Goal: Register for event/course: Sign up to attend an event or enroll in a course

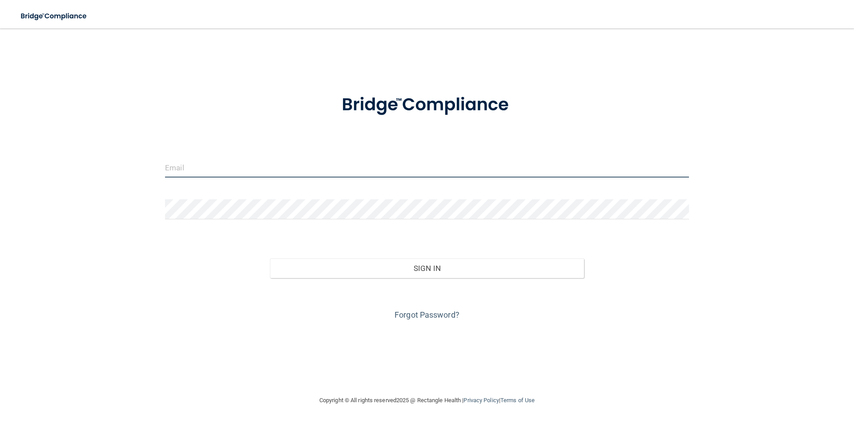
click at [334, 172] on input "email" at bounding box center [427, 167] width 524 height 20
click at [270, 170] on input "email" at bounding box center [427, 167] width 524 height 20
click at [205, 170] on input "email" at bounding box center [427, 167] width 524 height 20
click at [191, 169] on input "email" at bounding box center [427, 167] width 524 height 20
type input "[EMAIL_ADDRESS][DOMAIN_NAME]"
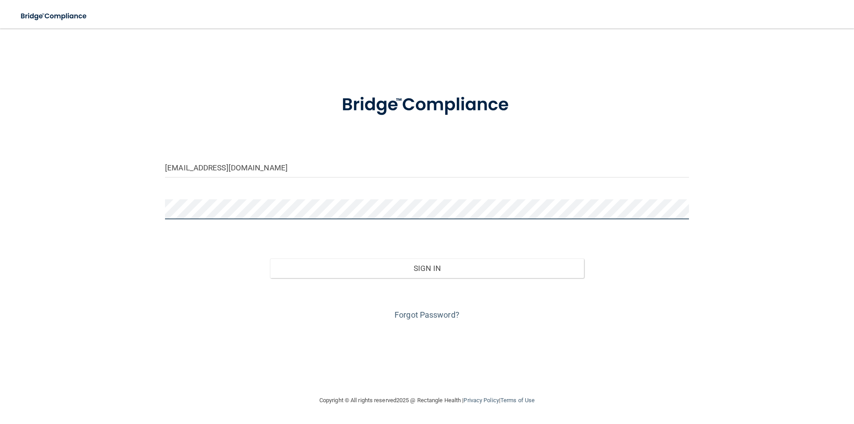
click at [270, 258] on button "Sign In" at bounding box center [427, 268] width 315 height 20
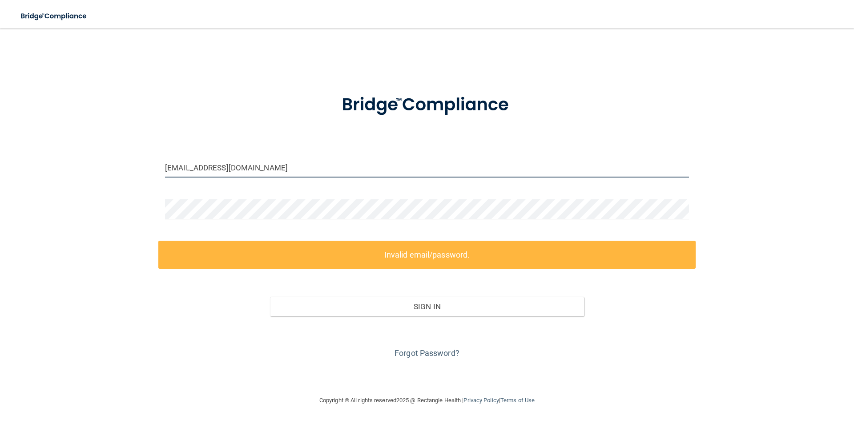
drag, startPoint x: 280, startPoint y: 173, endPoint x: 120, endPoint y: 162, distance: 160.5
click at [121, 163] on div "[EMAIL_ADDRESS][DOMAIN_NAME] Invalid email/password. You don't have permission …" at bounding box center [427, 211] width 819 height 349
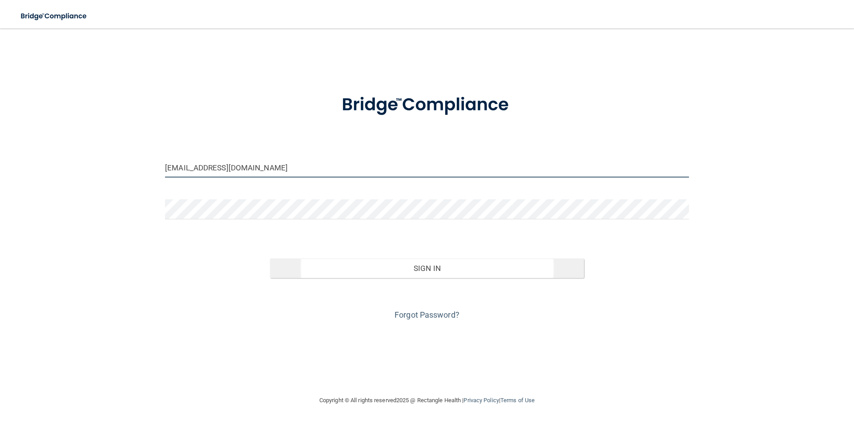
type input "[EMAIL_ADDRESS][DOMAIN_NAME]"
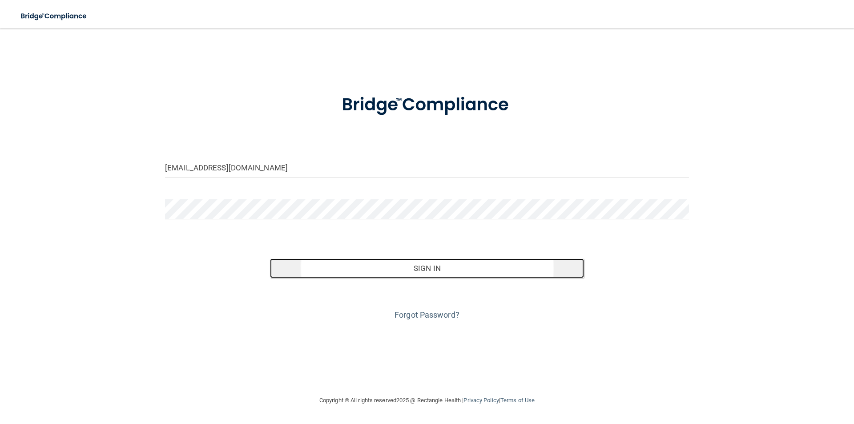
click at [338, 265] on button "Sign In" at bounding box center [427, 268] width 315 height 20
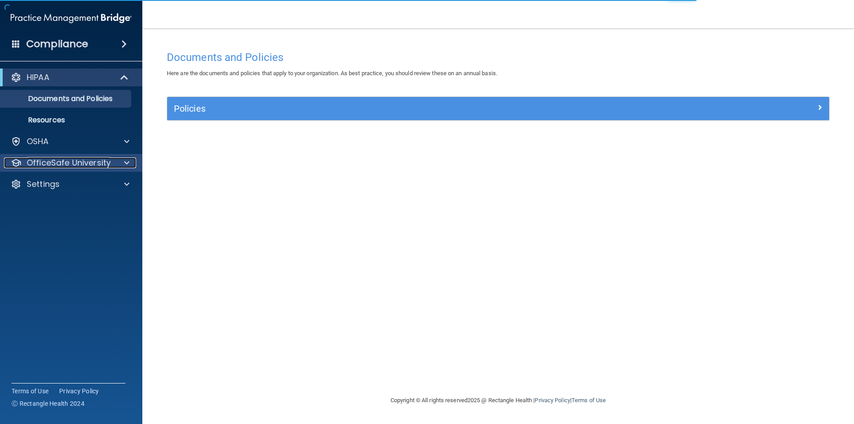
click at [43, 157] on p "OfficeSafe University" at bounding box center [69, 162] width 84 height 11
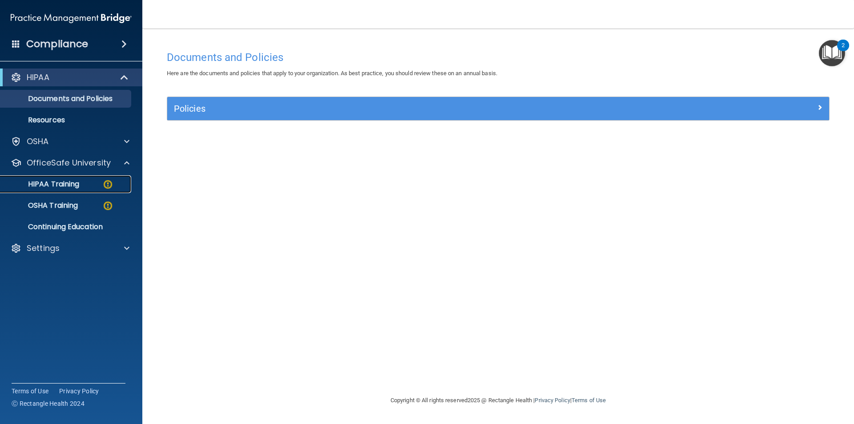
click at [65, 188] on p "HIPAA Training" at bounding box center [42, 184] width 73 height 9
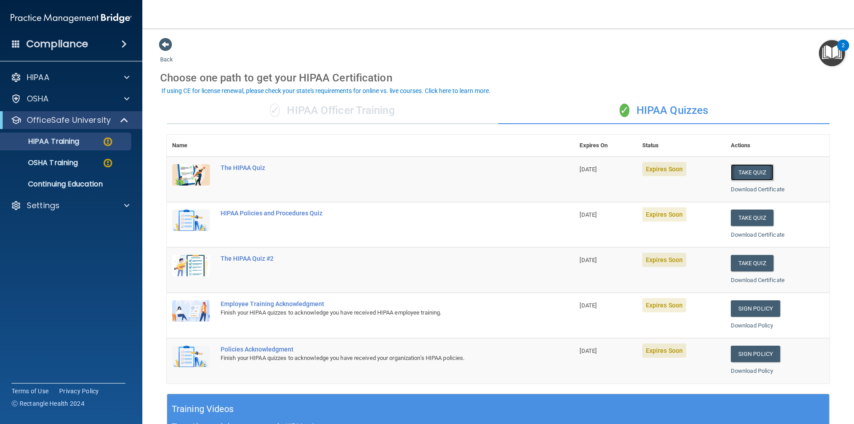
click at [731, 174] on button "Take Quiz" at bounding box center [752, 172] width 43 height 16
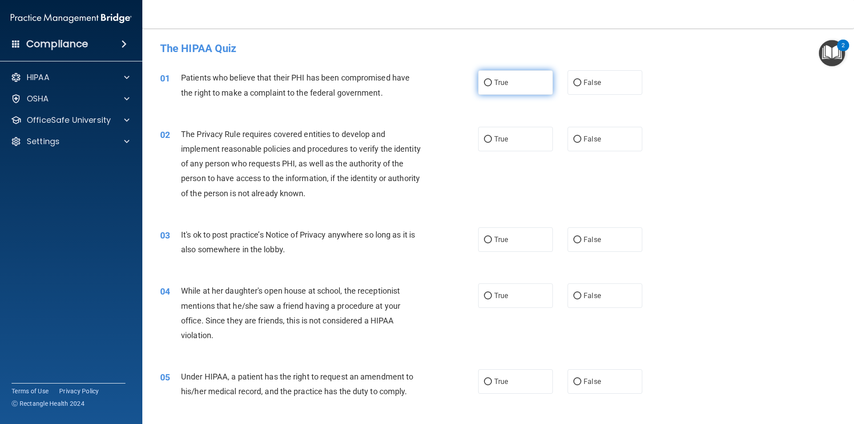
click at [495, 84] on span "True" at bounding box center [501, 82] width 14 height 8
click at [492, 84] on input "True" at bounding box center [488, 83] width 8 height 7
radio input "true"
click at [508, 144] on label "True" at bounding box center [515, 139] width 75 height 24
click at [492, 143] on input "True" at bounding box center [488, 139] width 8 height 7
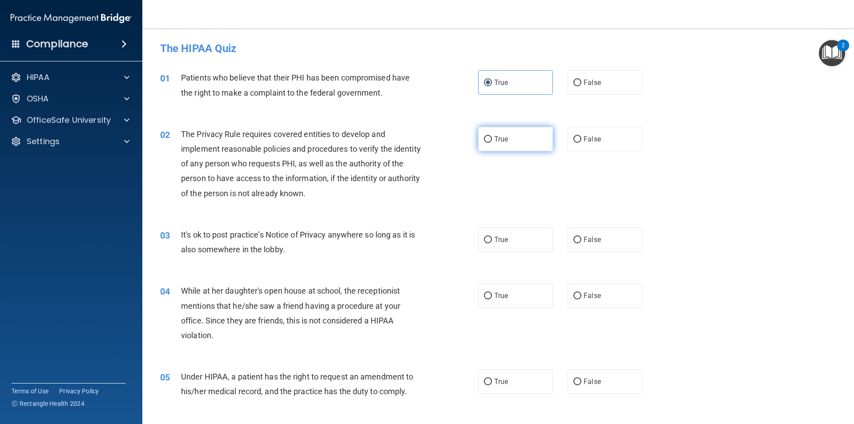
radio input "true"
drag, startPoint x: 581, startPoint y: 237, endPoint x: 600, endPoint y: 279, distance: 46.2
click at [588, 240] on span "False" at bounding box center [592, 239] width 17 height 8
click at [602, 300] on label "False" at bounding box center [605, 295] width 75 height 24
click at [581, 299] on input "False" at bounding box center [577, 296] width 8 height 7
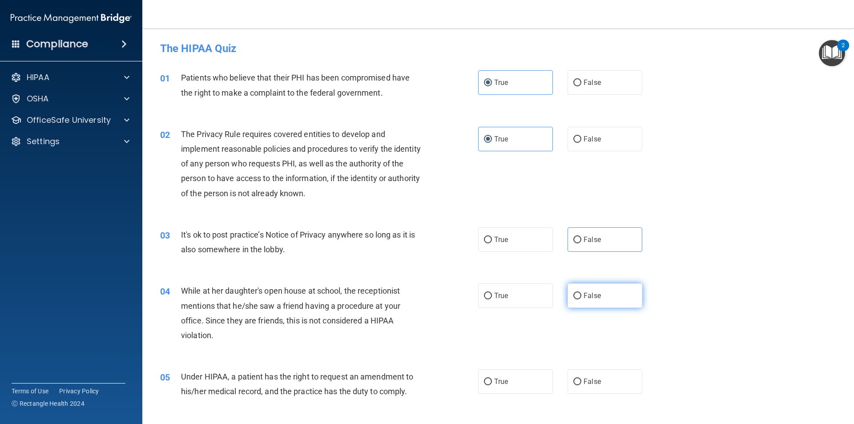
radio input "true"
click at [619, 383] on label "False" at bounding box center [605, 381] width 75 height 24
click at [581, 383] on input "False" at bounding box center [577, 382] width 8 height 7
radio input "true"
click at [588, 234] on label "False" at bounding box center [605, 239] width 75 height 24
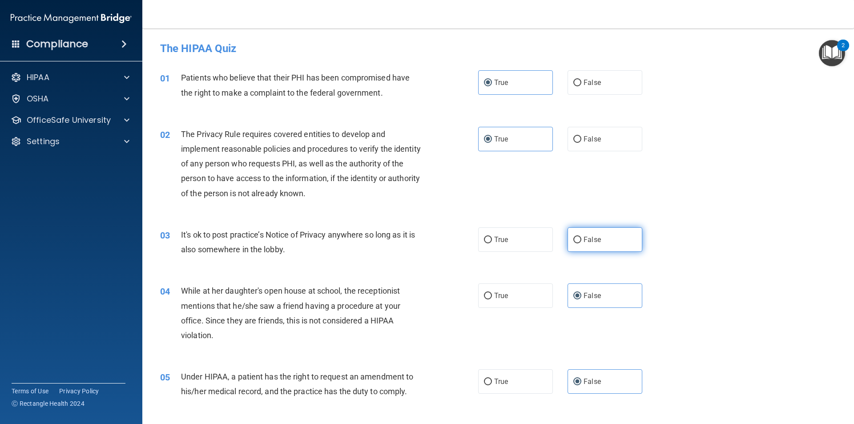
click at [581, 237] on input "False" at bounding box center [577, 240] width 8 height 7
radio input "true"
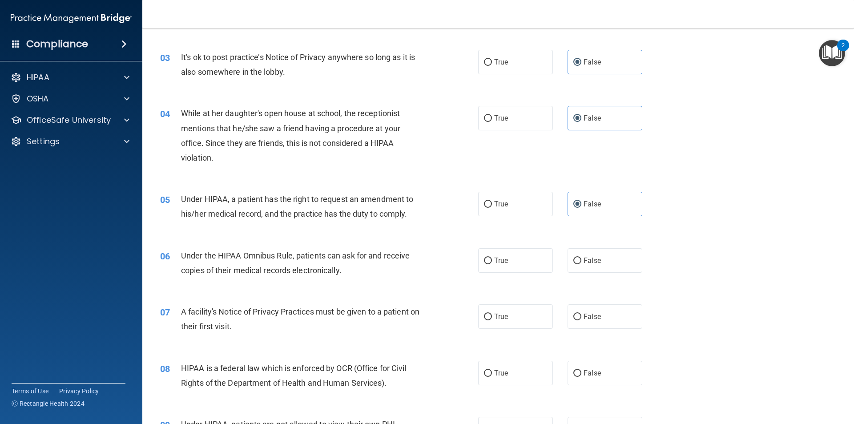
scroll to position [178, 0]
click at [491, 253] on label "True" at bounding box center [515, 260] width 75 height 24
click at [491, 257] on input "True" at bounding box center [488, 260] width 8 height 7
radio input "true"
click at [524, 316] on label "True" at bounding box center [515, 316] width 75 height 24
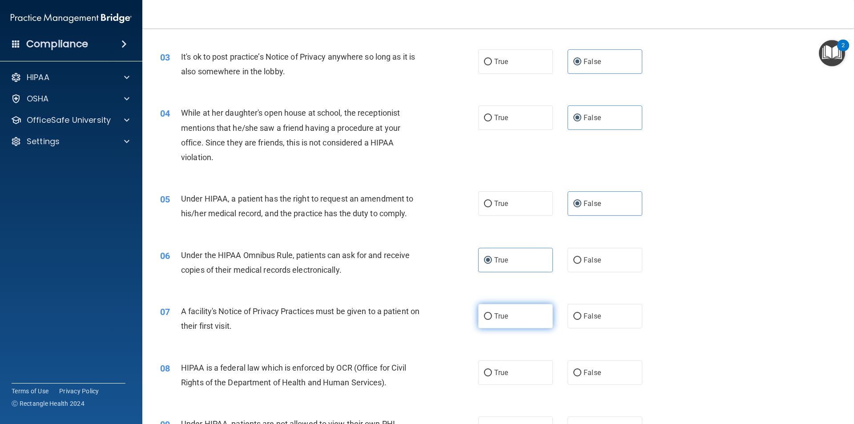
click at [492, 316] on input "True" at bounding box center [488, 316] width 8 height 7
radio input "true"
drag, startPoint x: 524, startPoint y: 372, endPoint x: 644, endPoint y: 318, distance: 131.8
click at [525, 372] on label "True" at bounding box center [515, 372] width 75 height 24
click at [492, 372] on input "True" at bounding box center [488, 373] width 8 height 7
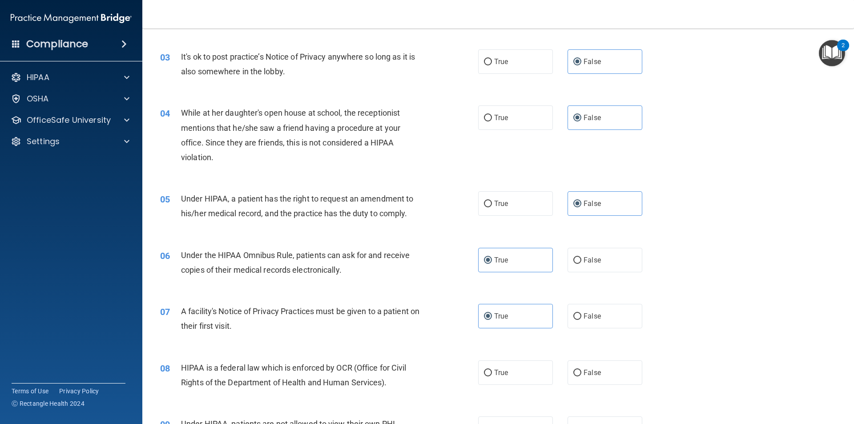
radio input "true"
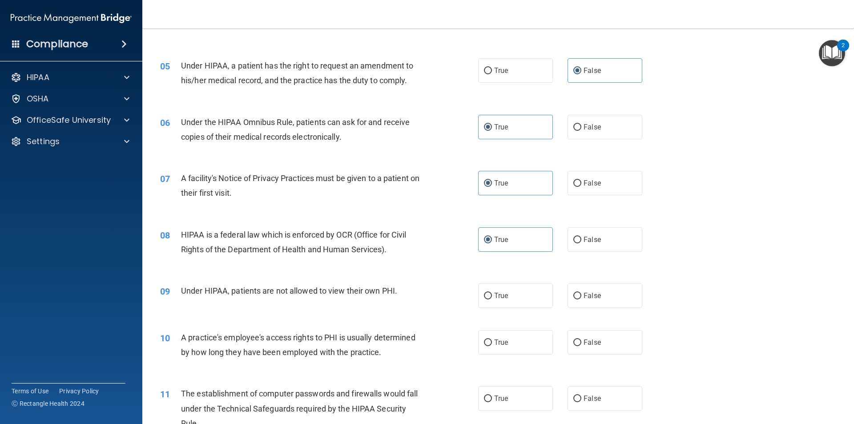
scroll to position [311, 0]
click at [596, 299] on label "False" at bounding box center [605, 295] width 75 height 24
click at [581, 299] on input "False" at bounding box center [577, 295] width 8 height 7
radio input "true"
click at [596, 333] on label "False" at bounding box center [605, 342] width 75 height 24
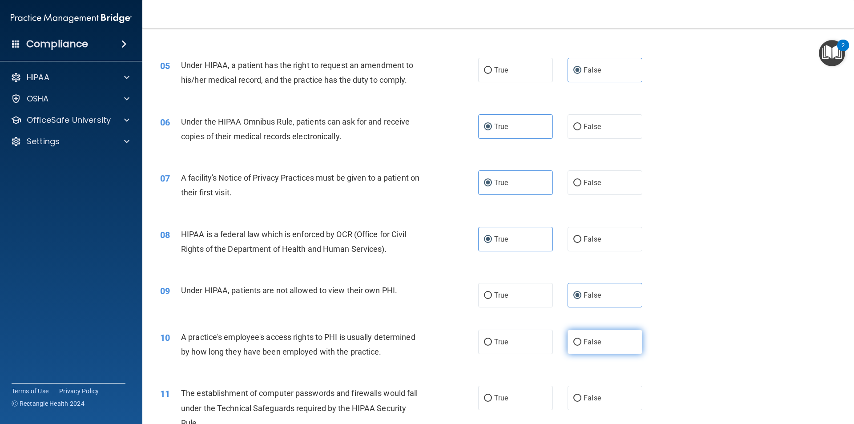
click at [581, 339] on input "False" at bounding box center [577, 342] width 8 height 7
radio input "true"
drag, startPoint x: 527, startPoint y: 407, endPoint x: 530, endPoint y: 403, distance: 5.4
click at [527, 406] on label "True" at bounding box center [515, 398] width 75 height 24
click at [492, 402] on input "True" at bounding box center [488, 398] width 8 height 7
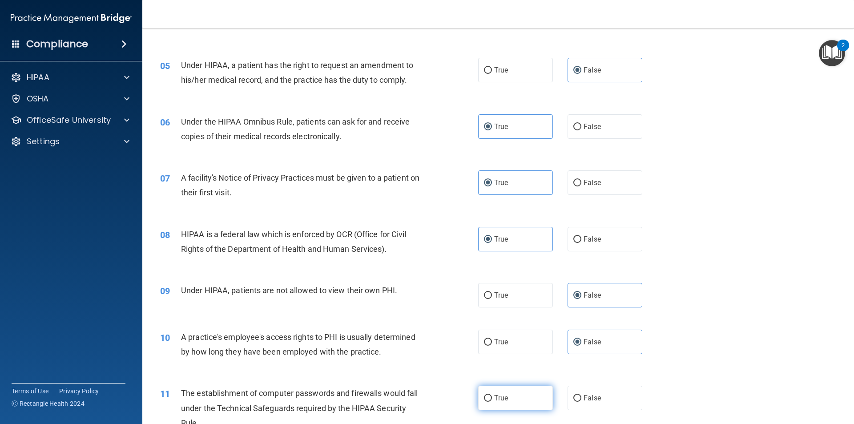
radio input "true"
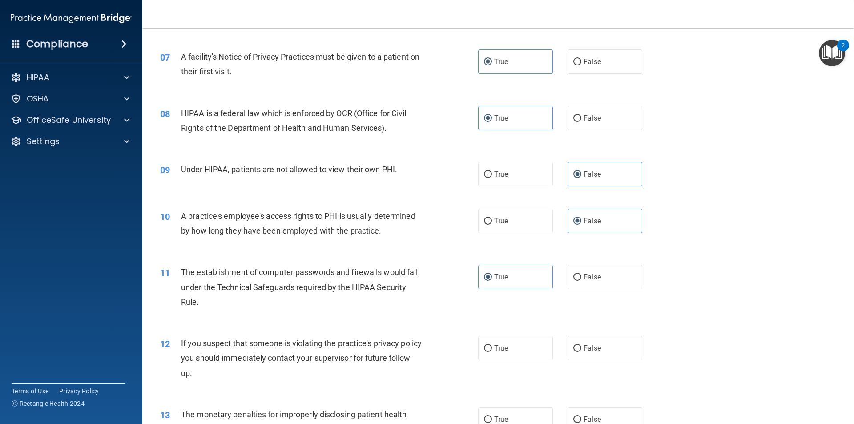
scroll to position [445, 0]
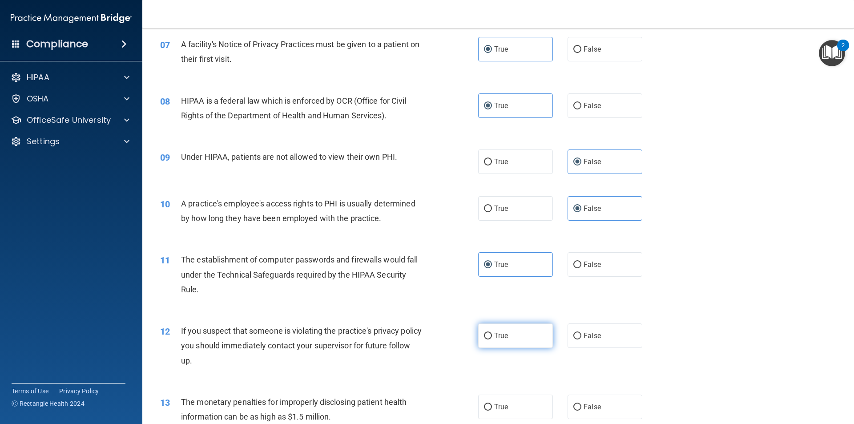
click at [524, 328] on label "True" at bounding box center [515, 335] width 75 height 24
click at [492, 333] on input "True" at bounding box center [488, 336] width 8 height 7
radio input "true"
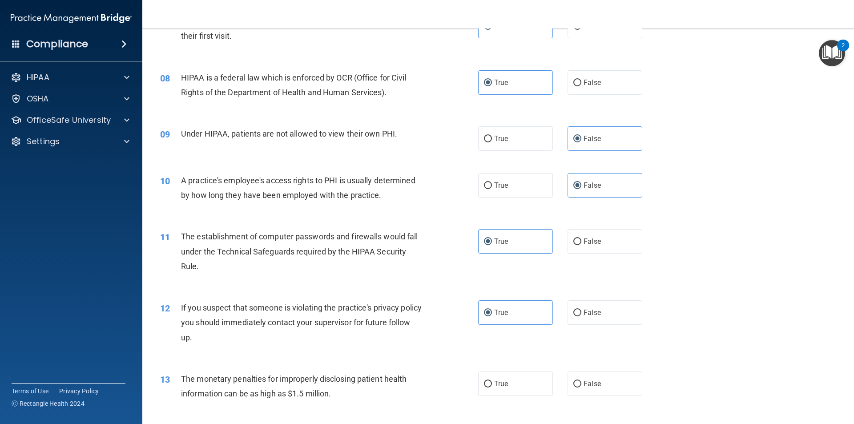
scroll to position [489, 0]
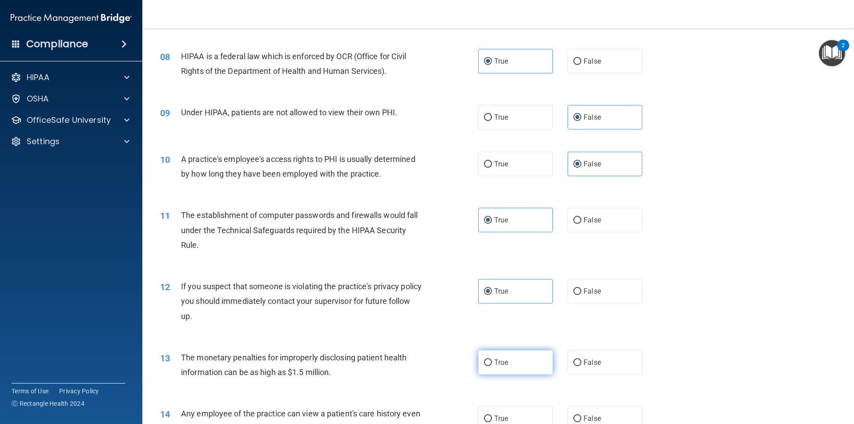
click at [545, 359] on label "True" at bounding box center [515, 362] width 75 height 24
click at [492, 359] on input "True" at bounding box center [488, 362] width 8 height 7
radio input "true"
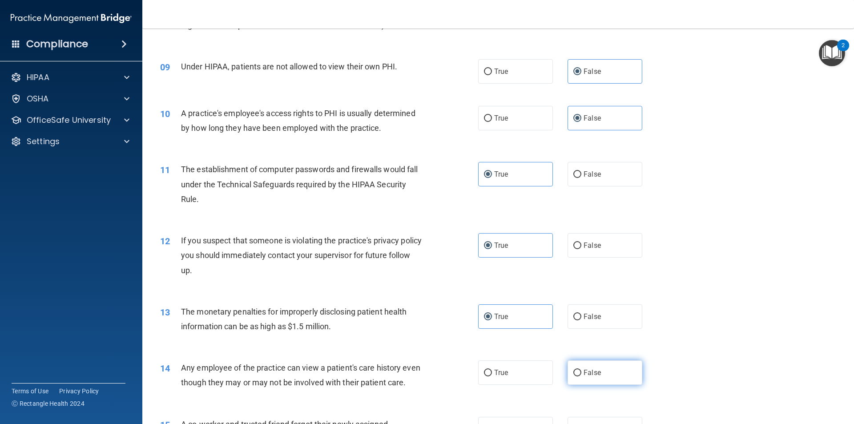
scroll to position [578, 0]
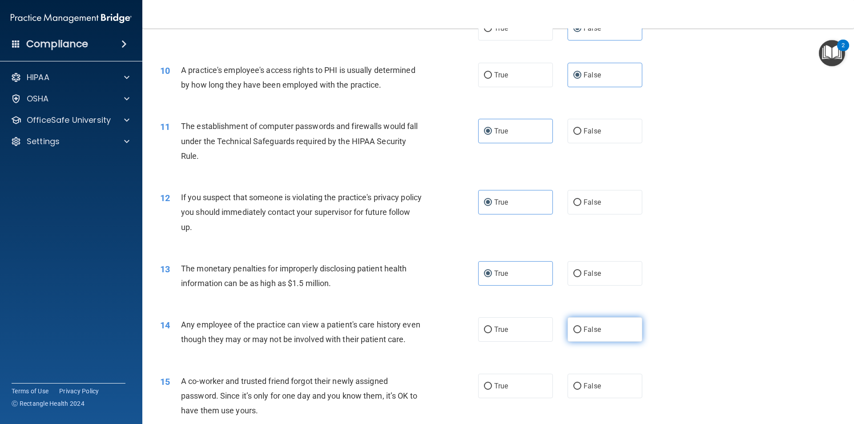
click at [615, 330] on label "False" at bounding box center [605, 329] width 75 height 24
click at [581, 330] on input "False" at bounding box center [577, 330] width 8 height 7
radio input "true"
click at [619, 398] on label "False" at bounding box center [605, 386] width 75 height 24
click at [581, 390] on input "False" at bounding box center [577, 386] width 8 height 7
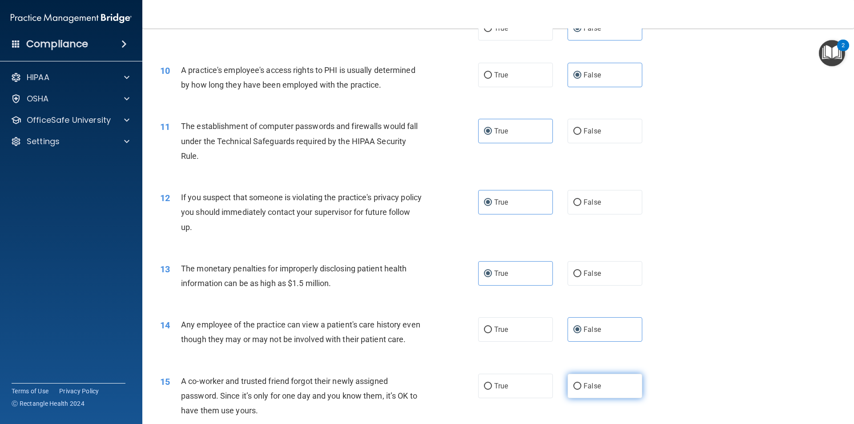
radio input "true"
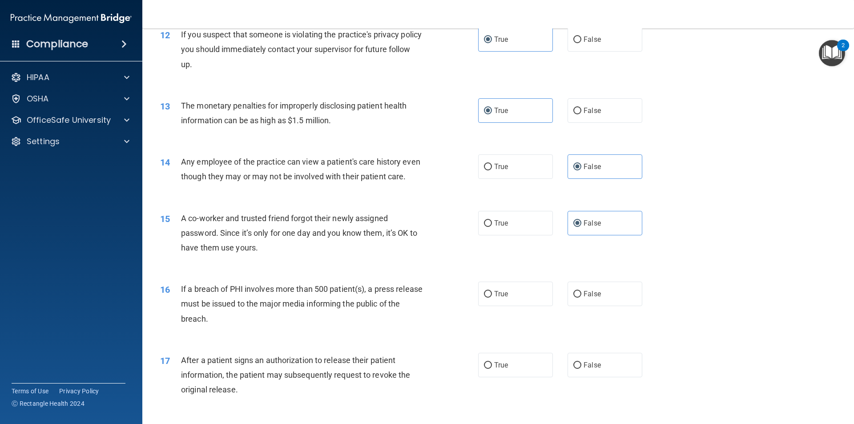
scroll to position [756, 0]
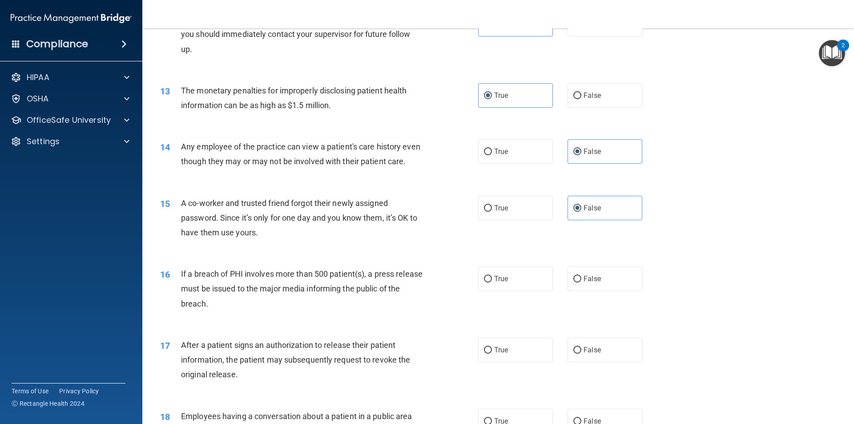
drag, startPoint x: 518, startPoint y: 289, endPoint x: 519, endPoint y: 311, distance: 22.3
click at [519, 290] on label "True" at bounding box center [515, 278] width 75 height 24
click at [492, 283] on input "True" at bounding box center [488, 279] width 8 height 7
radio input "true"
drag, startPoint x: 513, startPoint y: 365, endPoint x: 566, endPoint y: 341, distance: 58.0
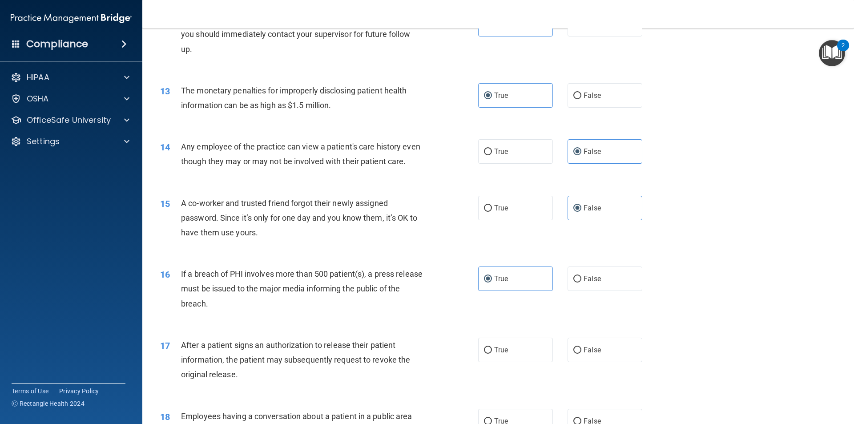
click at [512, 362] on label "True" at bounding box center [515, 350] width 75 height 24
click at [492, 354] on input "True" at bounding box center [488, 350] width 8 height 7
radio input "true"
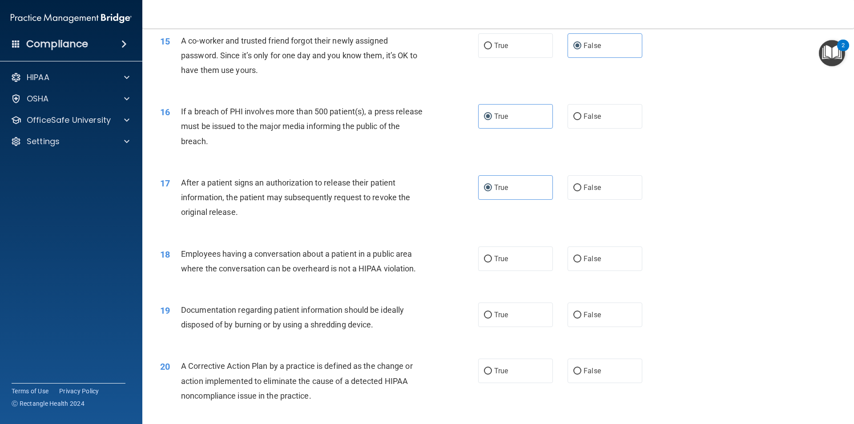
scroll to position [934, 0]
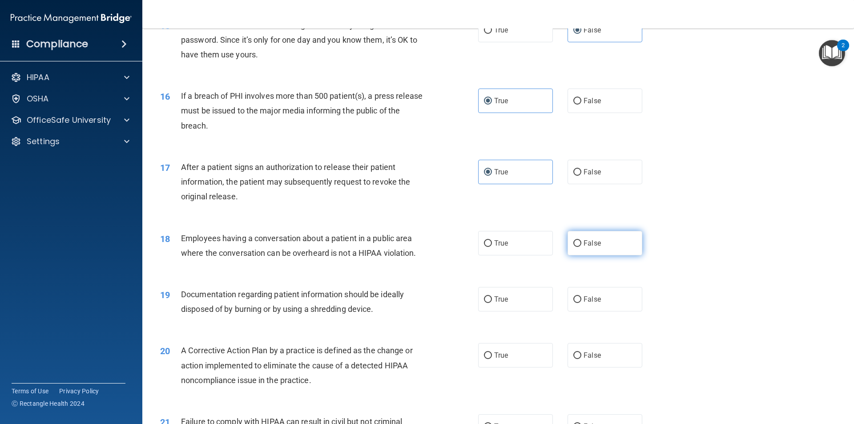
click at [584, 247] on span "False" at bounding box center [592, 243] width 17 height 8
click at [581, 247] on input "False" at bounding box center [577, 243] width 8 height 7
radio input "true"
drag, startPoint x: 511, startPoint y: 316, endPoint x: 517, endPoint y: 331, distance: 16.0
click at [513, 311] on label "True" at bounding box center [515, 299] width 75 height 24
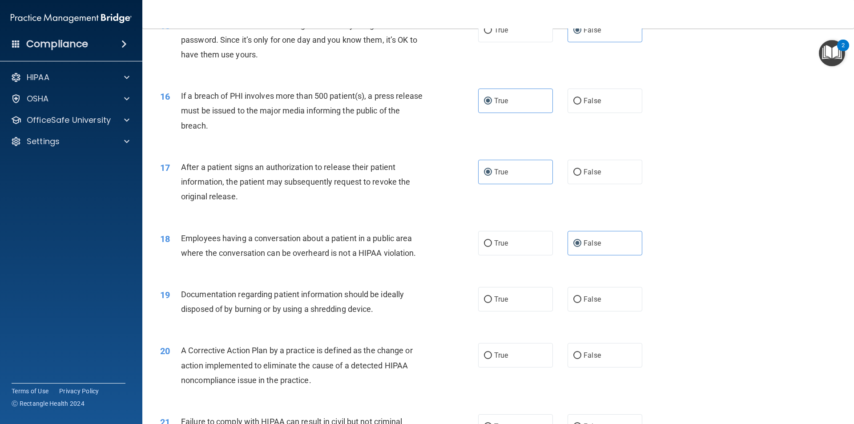
click at [492, 303] on input "True" at bounding box center [488, 299] width 8 height 7
radio input "true"
click at [512, 367] on label "True" at bounding box center [515, 355] width 75 height 24
click at [492, 359] on input "True" at bounding box center [488, 355] width 8 height 7
radio input "true"
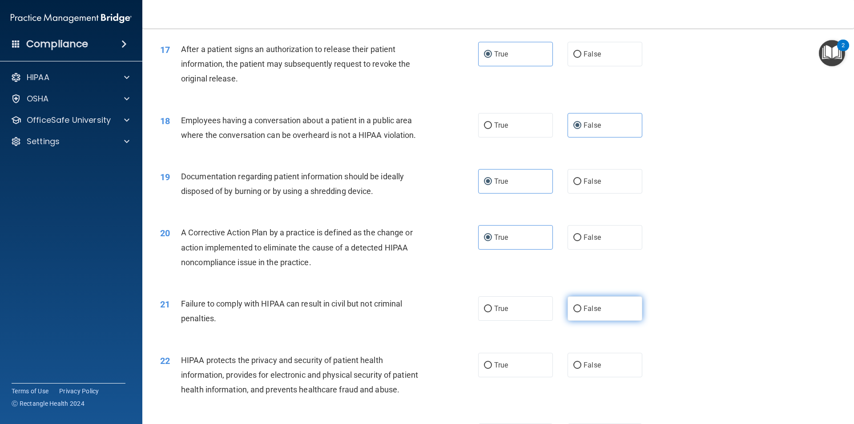
scroll to position [1068, 0]
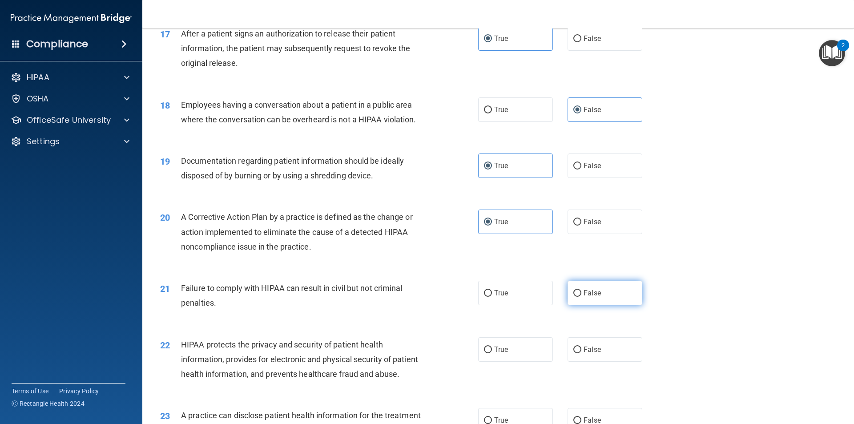
click at [603, 303] on label "False" at bounding box center [605, 293] width 75 height 24
click at [581, 297] on input "False" at bounding box center [577, 293] width 8 height 7
radio input "true"
click at [505, 362] on label "True" at bounding box center [515, 349] width 75 height 24
click at [492, 353] on input "True" at bounding box center [488, 350] width 8 height 7
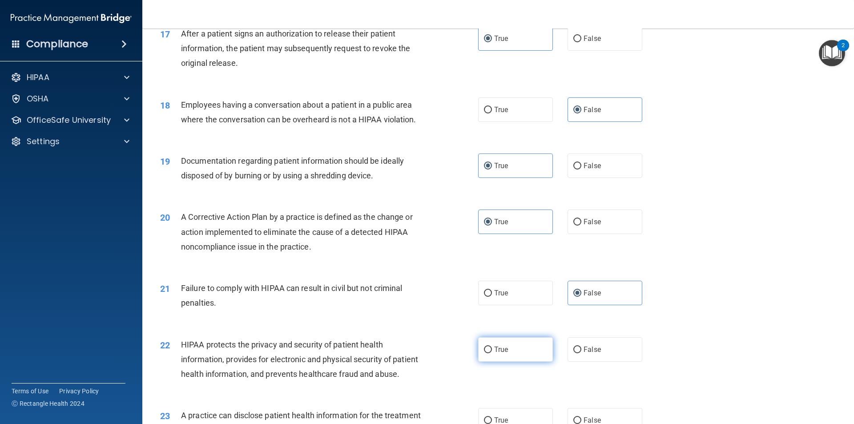
radio input "true"
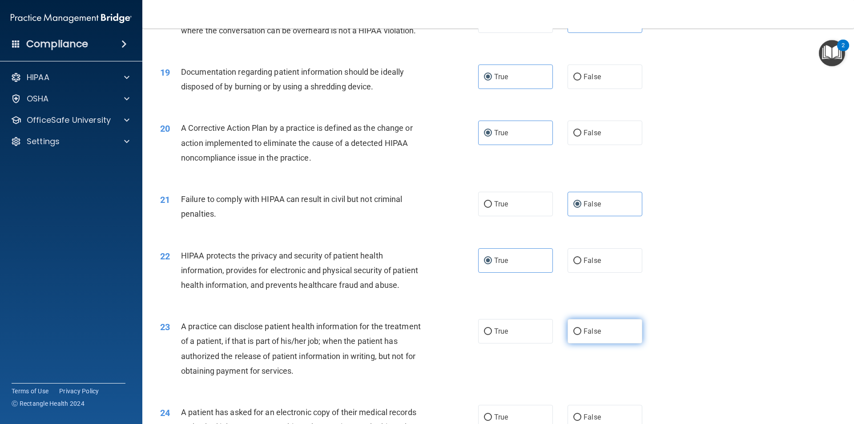
click at [594, 335] on span "False" at bounding box center [592, 331] width 17 height 8
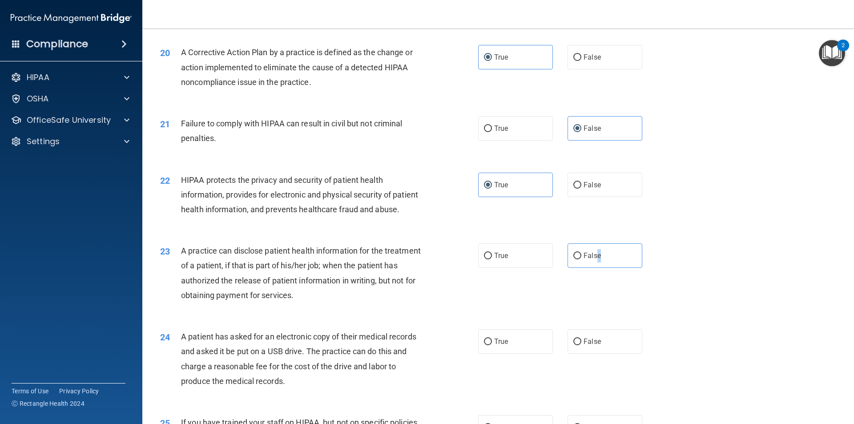
scroll to position [1246, 0]
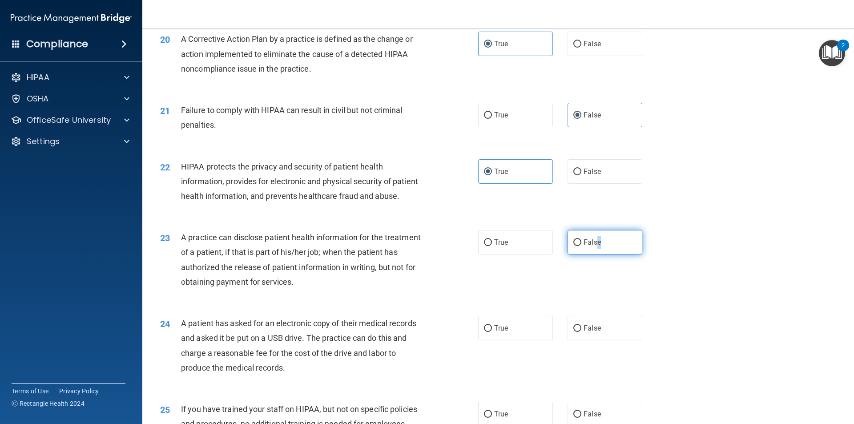
click at [592, 254] on label "False" at bounding box center [605, 242] width 75 height 24
click at [581, 246] on input "False" at bounding box center [577, 242] width 8 height 7
radio input "true"
drag, startPoint x: 539, startPoint y: 371, endPoint x: 533, endPoint y: 366, distance: 7.6
click at [536, 368] on div "24 A patient has asked for an electronic copy of their medical records and aske…" at bounding box center [498, 348] width 690 height 86
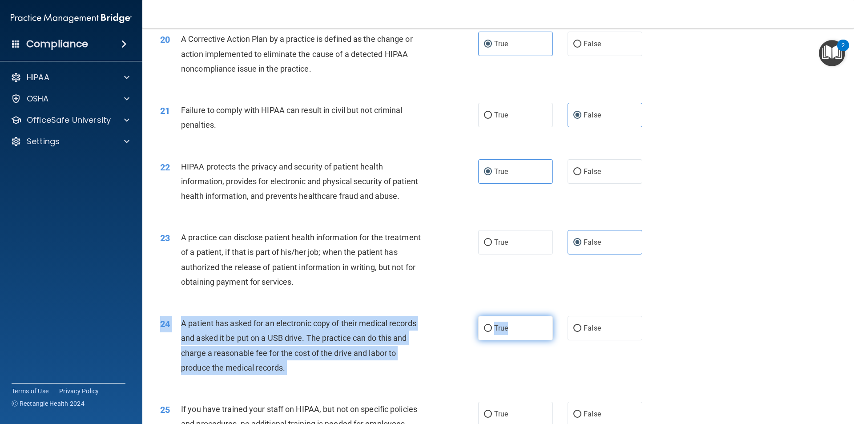
click at [530, 340] on label "True" at bounding box center [515, 328] width 75 height 24
click at [492, 332] on input "True" at bounding box center [488, 328] width 8 height 7
radio input "true"
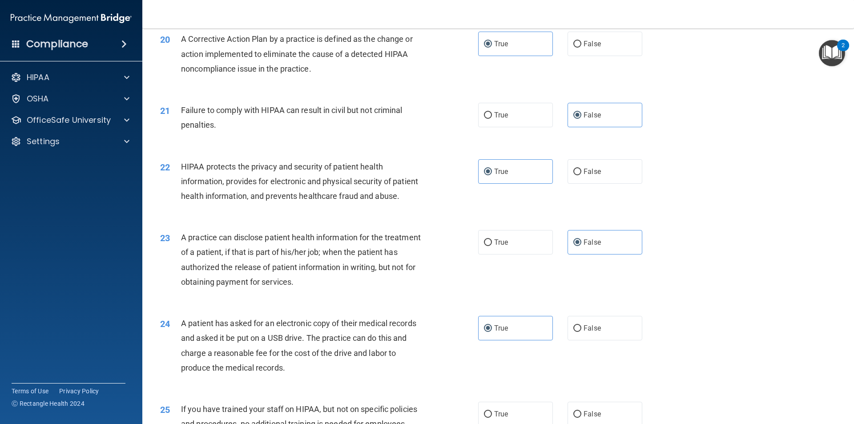
click at [674, 305] on div "23 A practice can disclose patient health information for the treatment of a pa…" at bounding box center [498, 262] width 690 height 86
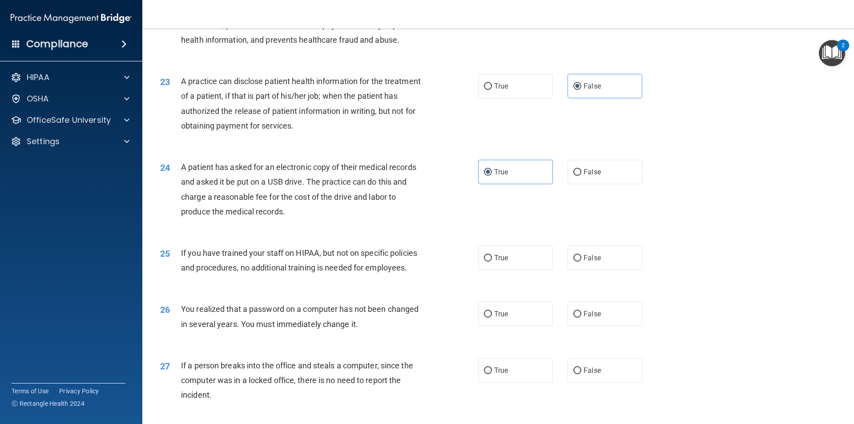
scroll to position [1468, 0]
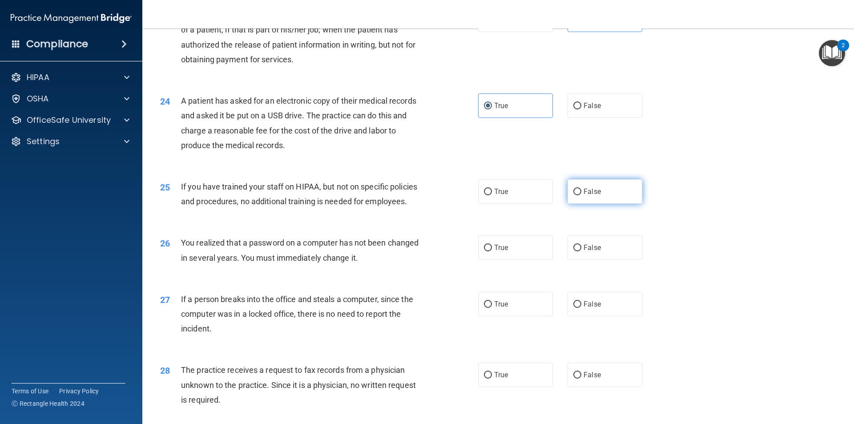
click at [585, 196] on span "False" at bounding box center [592, 191] width 17 height 8
click at [581, 195] on input "False" at bounding box center [577, 192] width 8 height 7
radio input "true"
click at [525, 260] on label "True" at bounding box center [515, 247] width 75 height 24
click at [492, 251] on input "True" at bounding box center [488, 248] width 8 height 7
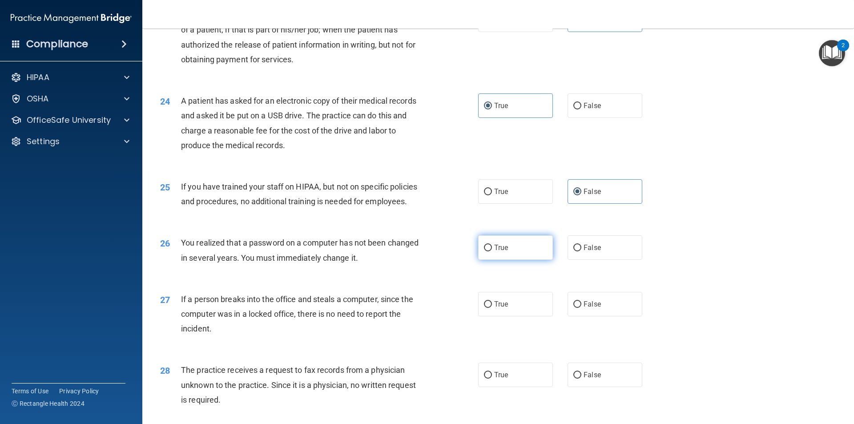
radio input "true"
drag, startPoint x: 596, startPoint y: 332, endPoint x: 602, endPoint y: 376, distance: 43.5
click at [596, 308] on span "False" at bounding box center [592, 304] width 17 height 8
click at [581, 308] on input "False" at bounding box center [577, 304] width 8 height 7
radio input "true"
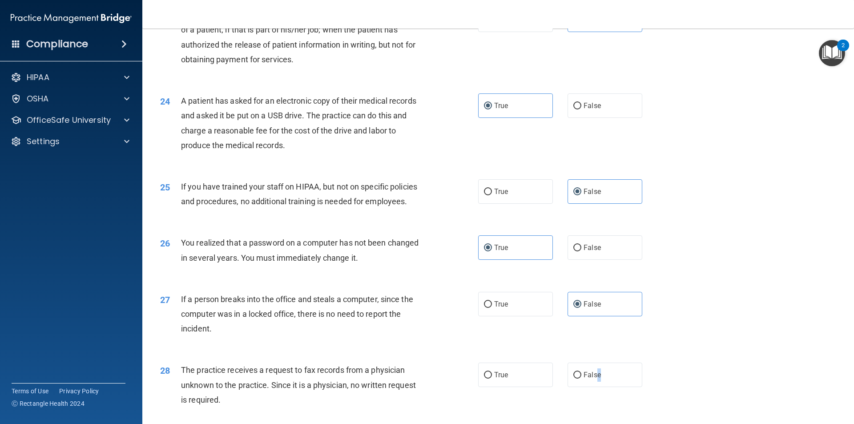
drag, startPoint x: 594, startPoint y: 406, endPoint x: 590, endPoint y: 374, distance: 32.3
click at [594, 379] on span "False" at bounding box center [592, 375] width 17 height 8
click at [585, 379] on span "False" at bounding box center [592, 375] width 17 height 8
click at [581, 379] on input "False" at bounding box center [577, 375] width 8 height 7
radio input "true"
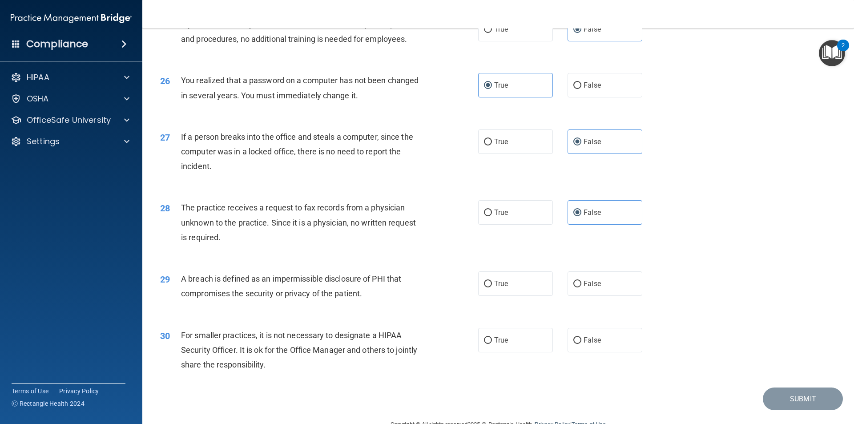
scroll to position [1646, 0]
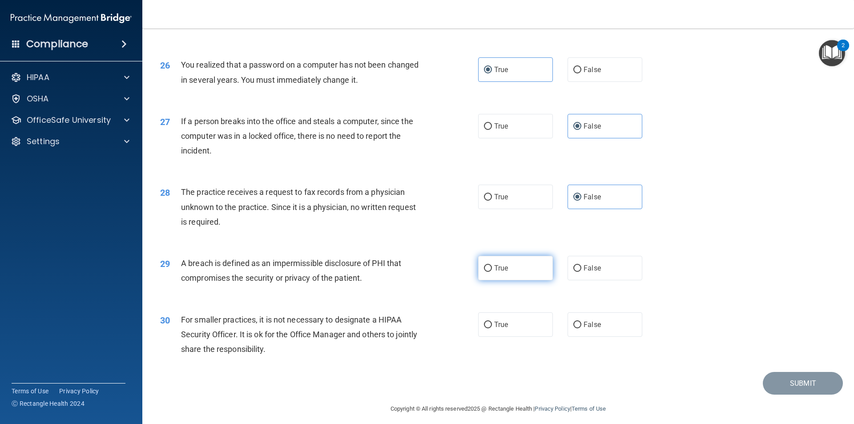
click at [516, 280] on label "True" at bounding box center [515, 268] width 75 height 24
click at [492, 272] on input "True" at bounding box center [488, 268] width 8 height 7
radio input "true"
click at [599, 337] on label "False" at bounding box center [605, 324] width 75 height 24
click at [581, 328] on input "False" at bounding box center [577, 325] width 8 height 7
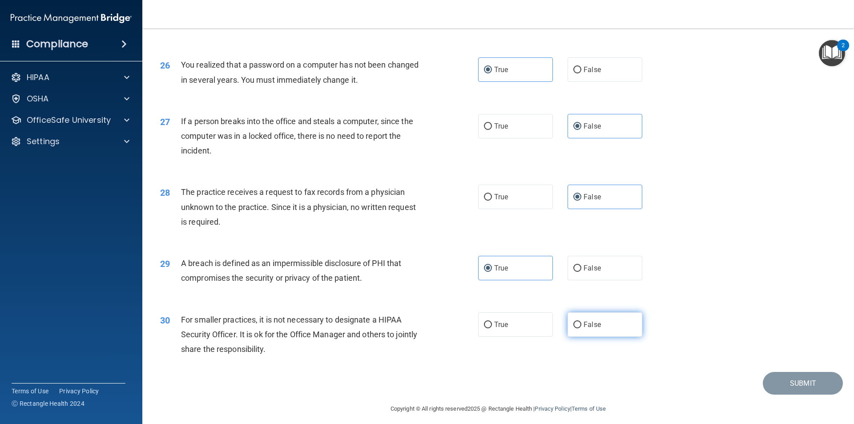
radio input "true"
click at [777, 395] on button "Submit" at bounding box center [803, 383] width 80 height 23
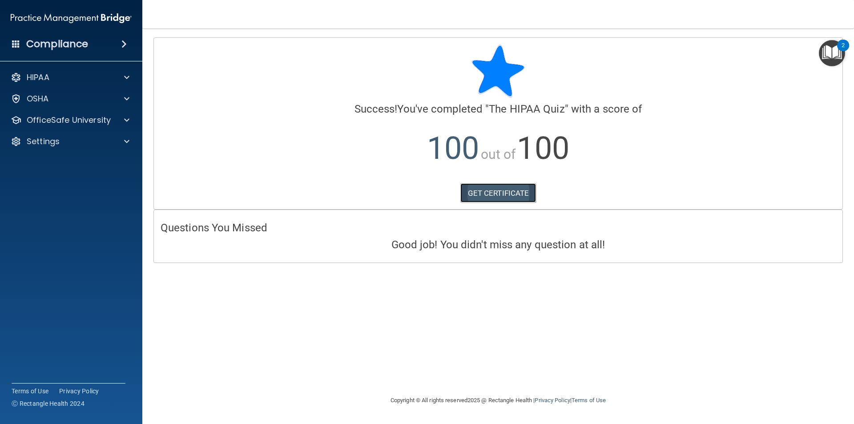
click at [490, 194] on link "GET CERTIFICATE" at bounding box center [498, 193] width 76 height 20
click at [46, 118] on p "OfficeSafe University" at bounding box center [69, 120] width 84 height 11
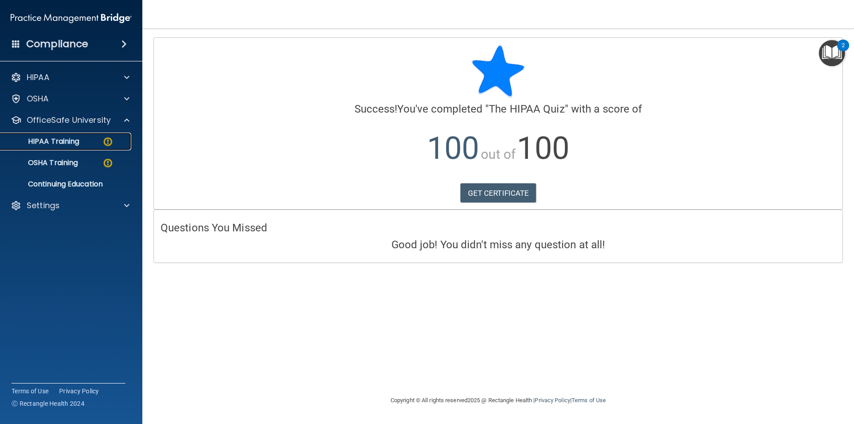
click at [62, 141] on p "HIPAA Training" at bounding box center [42, 141] width 73 height 9
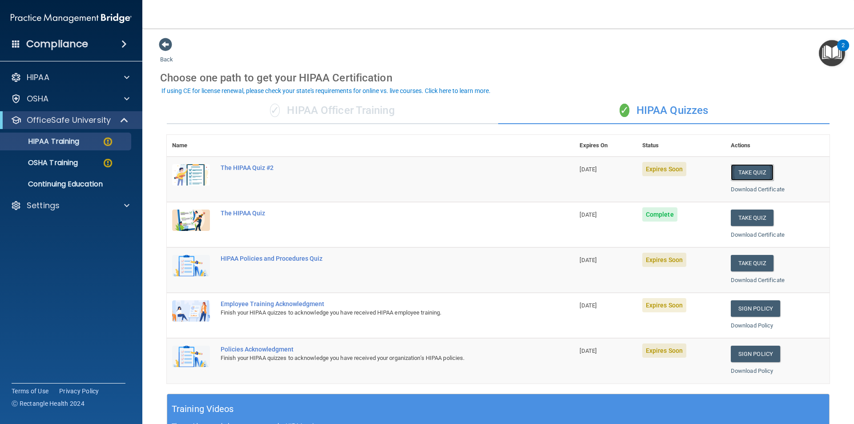
click at [740, 169] on button "Take Quiz" at bounding box center [752, 172] width 43 height 16
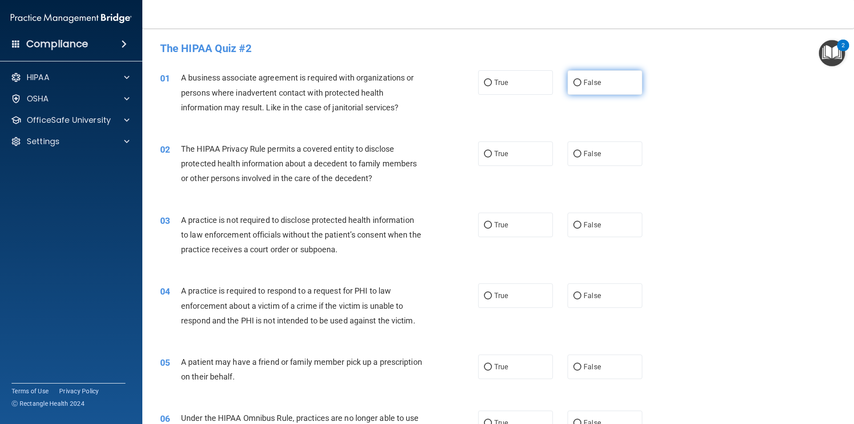
click at [598, 77] on label "False" at bounding box center [605, 82] width 75 height 24
click at [581, 80] on input "False" at bounding box center [577, 83] width 8 height 7
radio input "true"
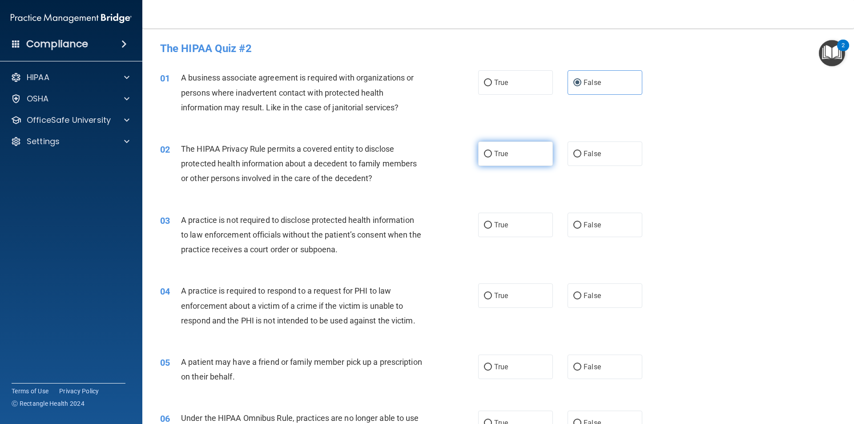
click at [529, 146] on label "True" at bounding box center [515, 153] width 75 height 24
click at [492, 151] on input "True" at bounding box center [488, 154] width 8 height 7
radio input "true"
click at [590, 219] on label "False" at bounding box center [605, 225] width 75 height 24
click at [581, 222] on input "False" at bounding box center [577, 225] width 8 height 7
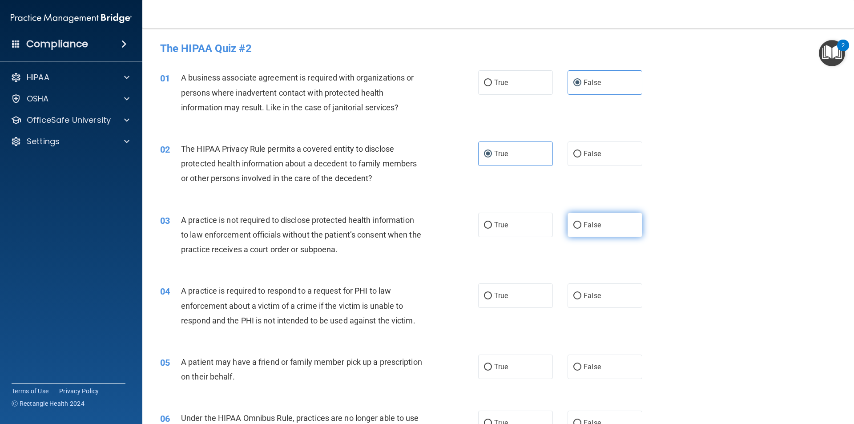
radio input "true"
click at [517, 315] on div "04 A practice is required to respond to a request for PHI to law enforcement ab…" at bounding box center [498, 307] width 690 height 71
click at [518, 307] on label "True" at bounding box center [515, 295] width 75 height 24
click at [492, 299] on input "True" at bounding box center [488, 296] width 8 height 7
radio input "true"
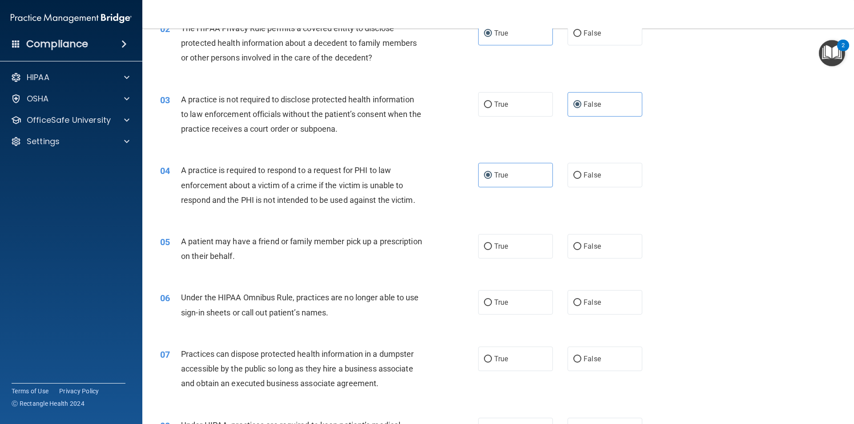
scroll to position [133, 0]
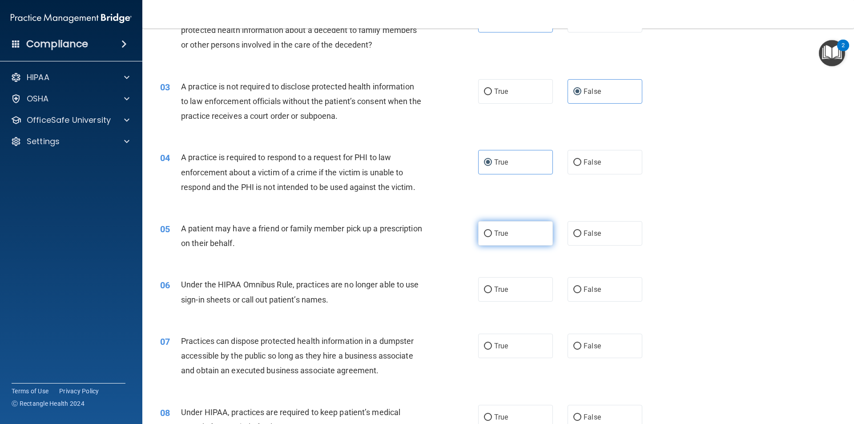
click at [528, 241] on label "True" at bounding box center [515, 233] width 75 height 24
click at [492, 237] on input "True" at bounding box center [488, 233] width 8 height 7
radio input "true"
click at [587, 289] on span "False" at bounding box center [592, 289] width 17 height 8
click at [581, 289] on input "False" at bounding box center [577, 290] width 8 height 7
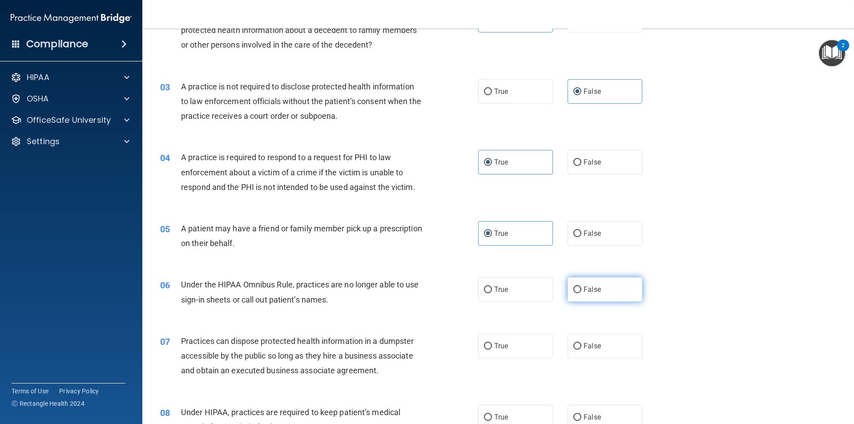
radio input "true"
drag, startPoint x: 594, startPoint y: 342, endPoint x: 598, endPoint y: 355, distance: 13.1
click at [594, 343] on span "False" at bounding box center [592, 346] width 17 height 8
click at [581, 343] on input "False" at bounding box center [577, 346] width 8 height 7
radio input "true"
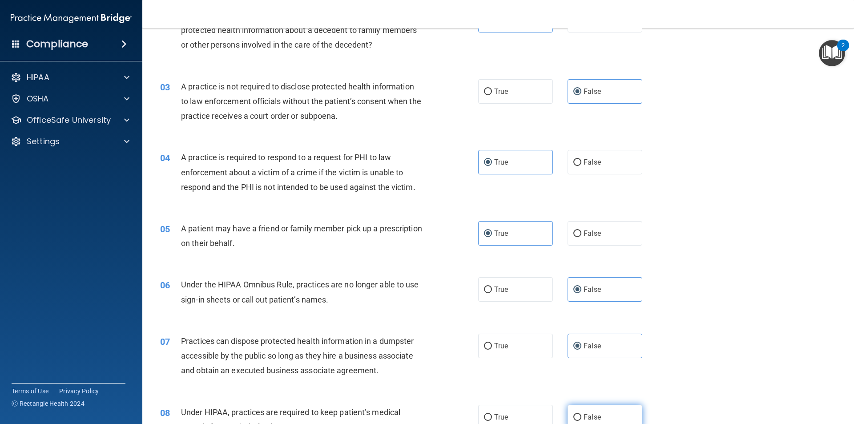
click at [598, 414] on label "False" at bounding box center [605, 417] width 75 height 24
click at [581, 414] on input "False" at bounding box center [577, 417] width 8 height 7
radio input "true"
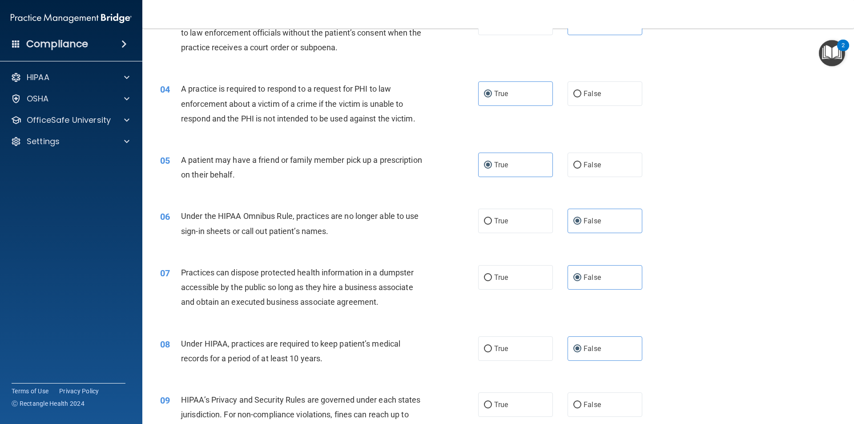
scroll to position [222, 0]
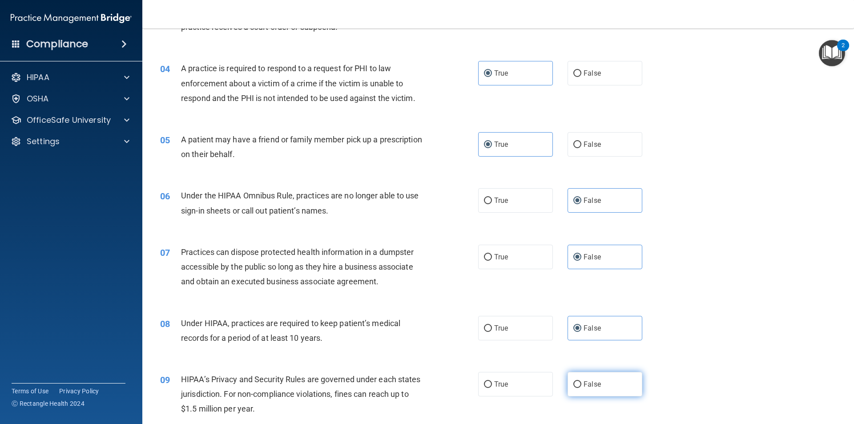
click at [598, 384] on label "False" at bounding box center [605, 384] width 75 height 24
click at [581, 384] on input "False" at bounding box center [577, 384] width 8 height 7
radio input "true"
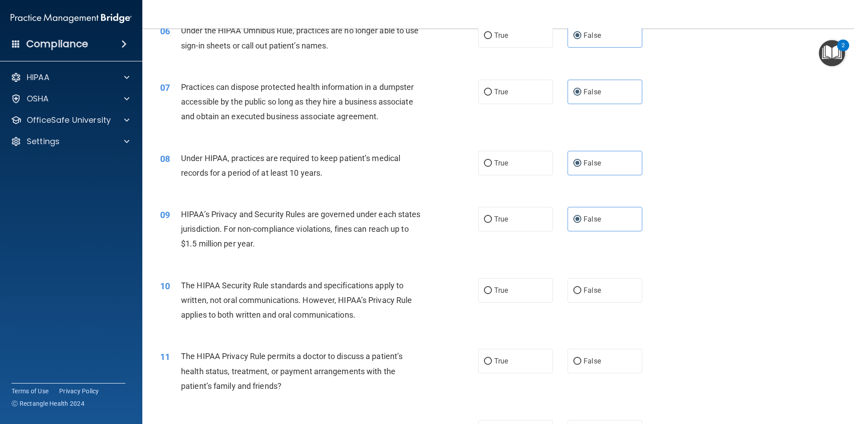
scroll to position [400, 0]
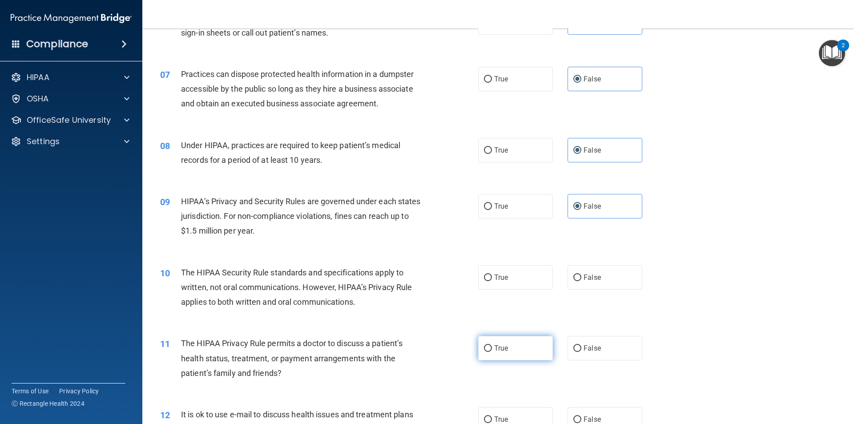
click at [522, 360] on label "True" at bounding box center [515, 348] width 75 height 24
click at [492, 352] on input "True" at bounding box center [488, 348] width 8 height 7
radio input "true"
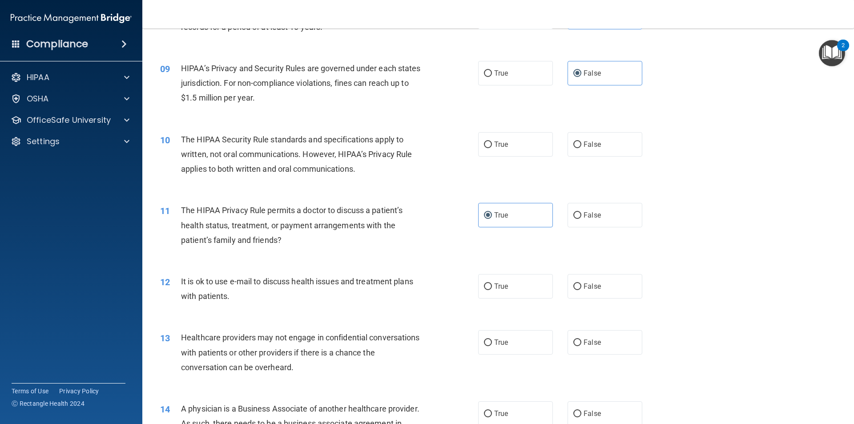
scroll to position [534, 0]
click at [507, 347] on label "True" at bounding box center [515, 342] width 75 height 24
click at [492, 346] on input "True" at bounding box center [488, 342] width 8 height 7
radio input "true"
drag, startPoint x: 491, startPoint y: 287, endPoint x: 496, endPoint y: 292, distance: 6.6
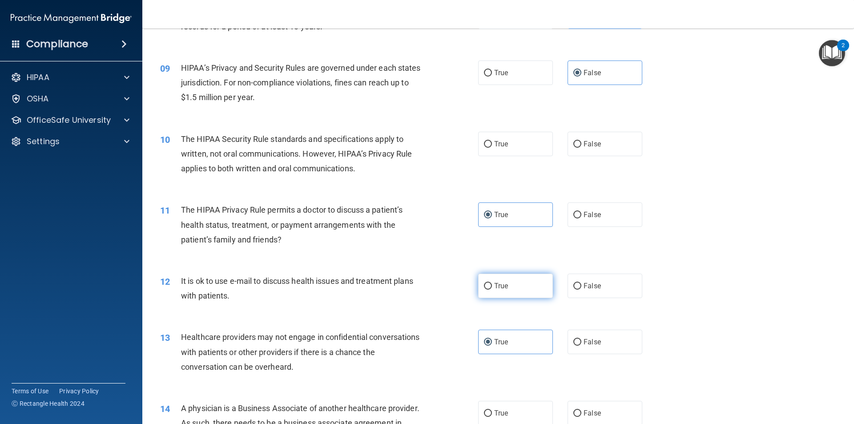
click at [494, 287] on span "True" at bounding box center [501, 286] width 14 height 8
click at [492, 287] on input "True" at bounding box center [488, 286] width 8 height 7
radio input "true"
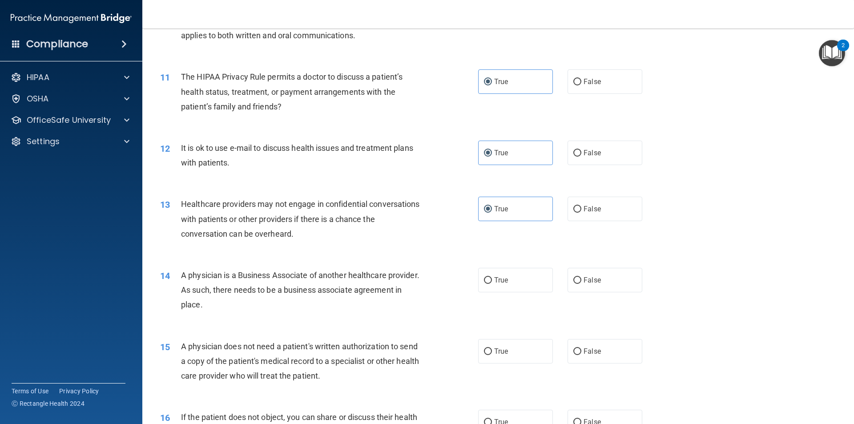
scroll to position [667, 0]
click at [594, 208] on span "False" at bounding box center [592, 208] width 17 height 8
click at [592, 212] on span "False" at bounding box center [592, 208] width 17 height 8
click at [581, 212] on input "False" at bounding box center [577, 209] width 8 height 7
radio input "true"
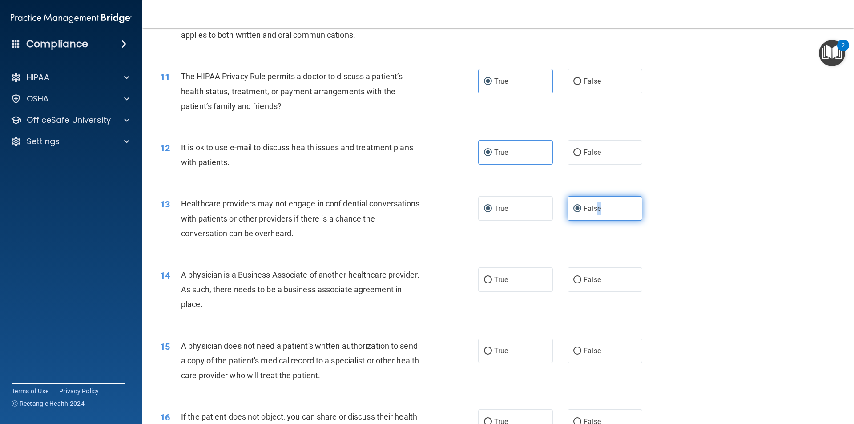
radio input "false"
click at [592, 287] on label "False" at bounding box center [605, 279] width 75 height 24
click at [581, 283] on input "False" at bounding box center [577, 280] width 8 height 7
radio input "true"
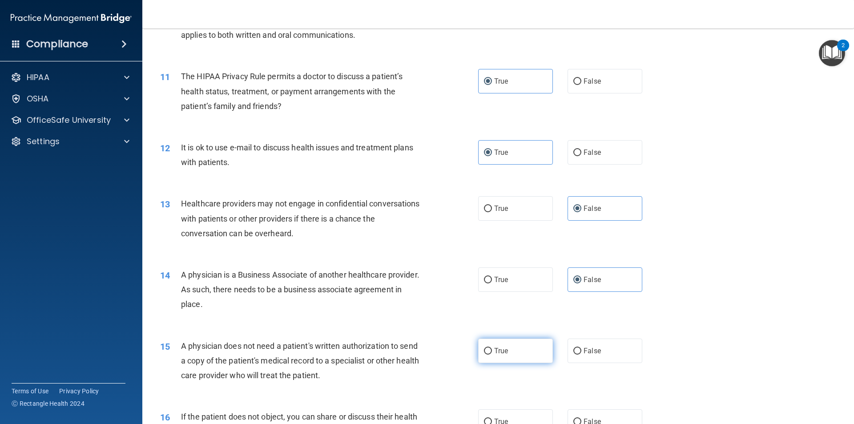
click at [519, 350] on label "True" at bounding box center [515, 351] width 75 height 24
click at [492, 350] on input "True" at bounding box center [488, 351] width 8 height 7
radio input "true"
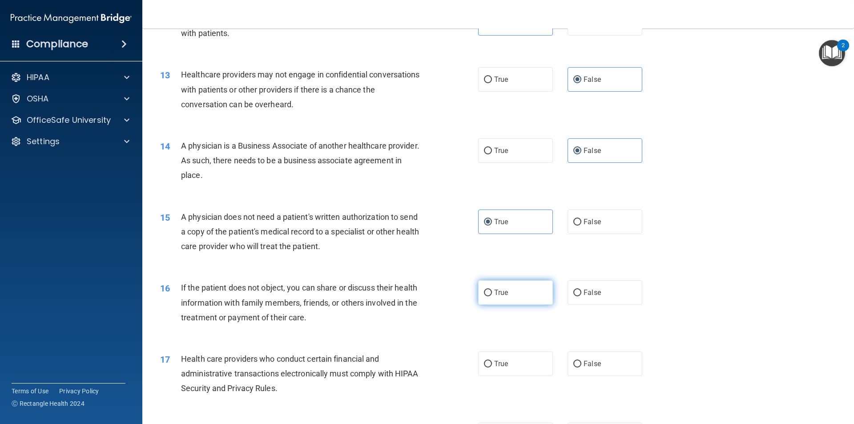
scroll to position [801, 0]
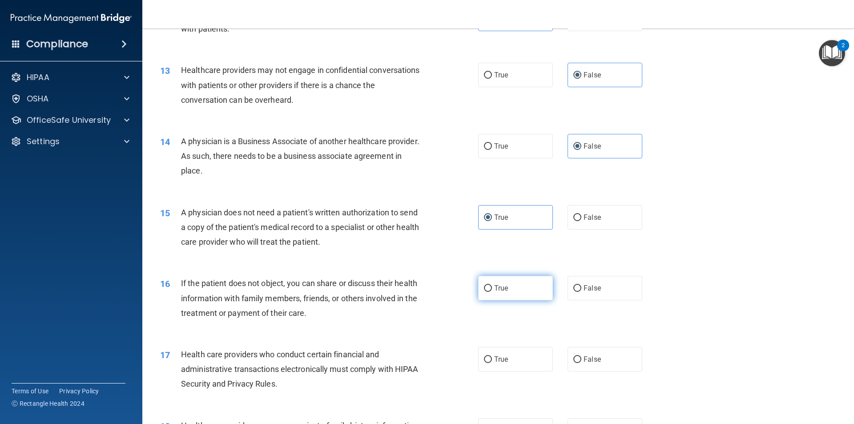
click at [510, 290] on label "True" at bounding box center [515, 288] width 75 height 24
click at [492, 290] on input "True" at bounding box center [488, 288] width 8 height 7
radio input "true"
drag, startPoint x: 513, startPoint y: 376, endPoint x: 509, endPoint y: 367, distance: 9.2
click at [510, 371] on div "17 Health care providers who conduct certain financial and administrative trans…" at bounding box center [498, 371] width 690 height 71
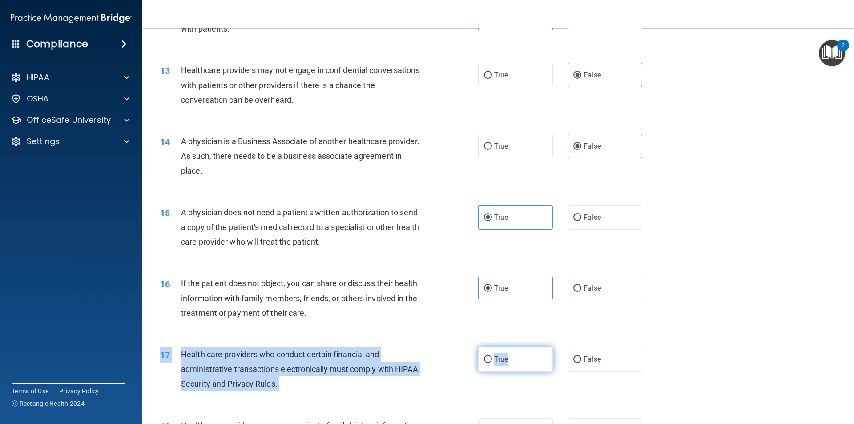
click at [509, 364] on label "True" at bounding box center [515, 359] width 75 height 24
click at [492, 363] on input "True" at bounding box center [488, 359] width 8 height 7
radio input "true"
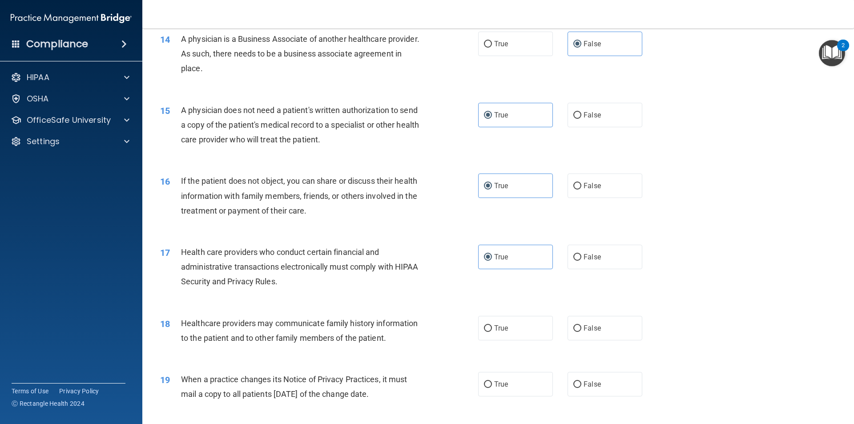
scroll to position [934, 0]
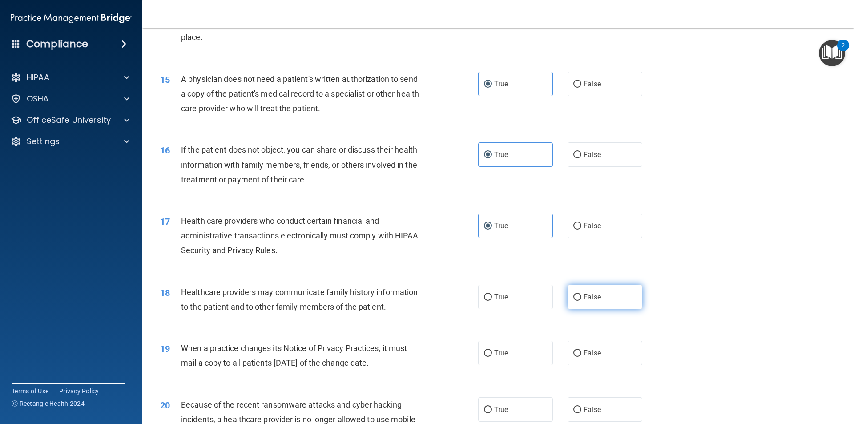
drag, startPoint x: 594, startPoint y: 293, endPoint x: 594, endPoint y: 299, distance: 6.2
click at [593, 293] on span "False" at bounding box center [592, 297] width 17 height 8
click at [581, 294] on input "False" at bounding box center [577, 297] width 8 height 7
radio input "true"
click at [601, 351] on label "False" at bounding box center [605, 353] width 75 height 24
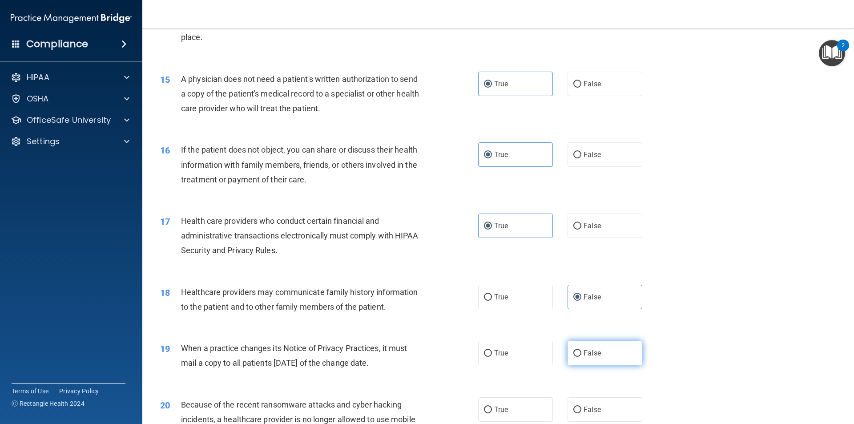
click at [581, 351] on input "False" at bounding box center [577, 353] width 8 height 7
radio input "true"
drag, startPoint x: 594, startPoint y: 414, endPoint x: 610, endPoint y: 393, distance: 26.7
click at [595, 412] on label "False" at bounding box center [605, 409] width 75 height 24
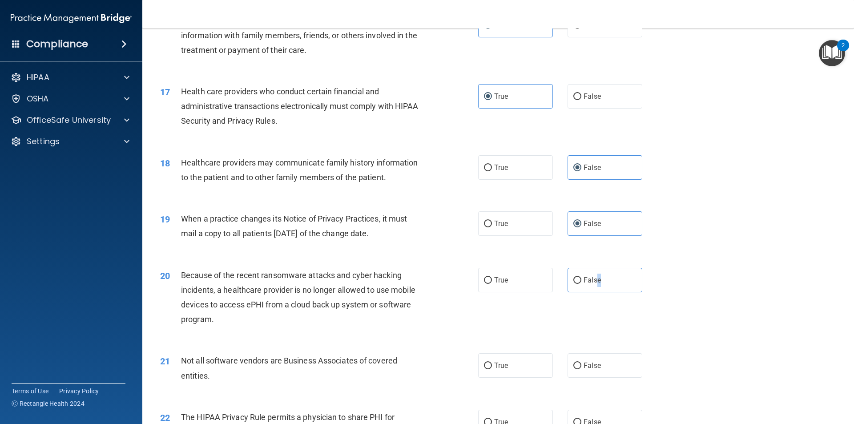
scroll to position [1068, 0]
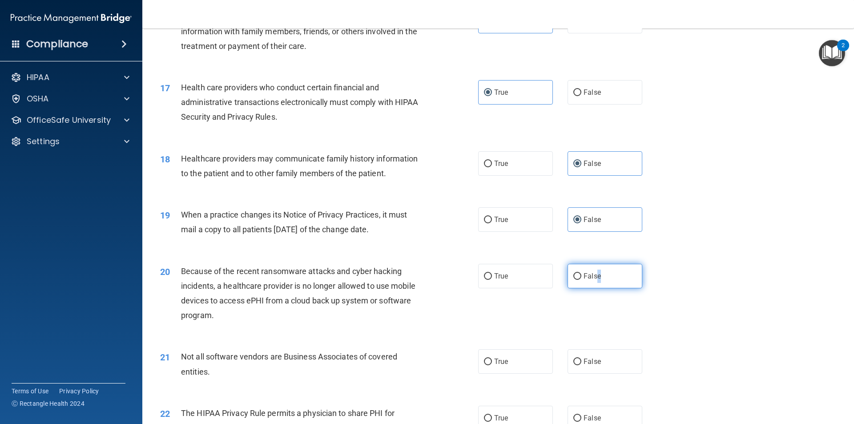
click at [594, 279] on span "False" at bounding box center [592, 276] width 17 height 8
click at [581, 279] on input "False" at bounding box center [577, 276] width 8 height 7
radio input "true"
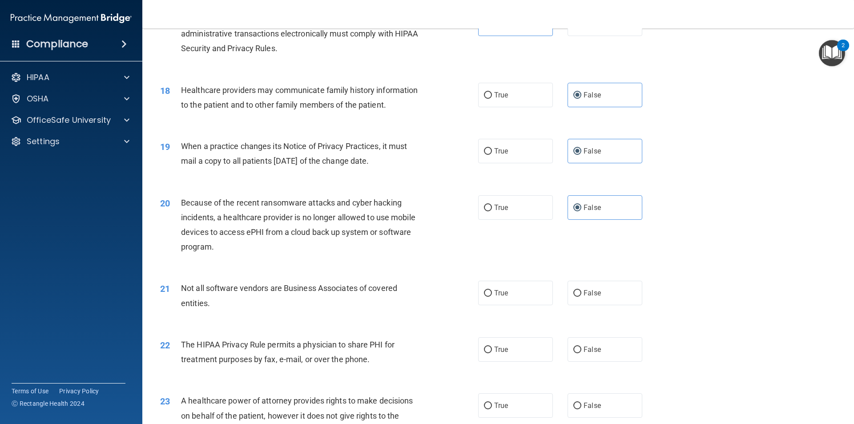
scroll to position [1157, 0]
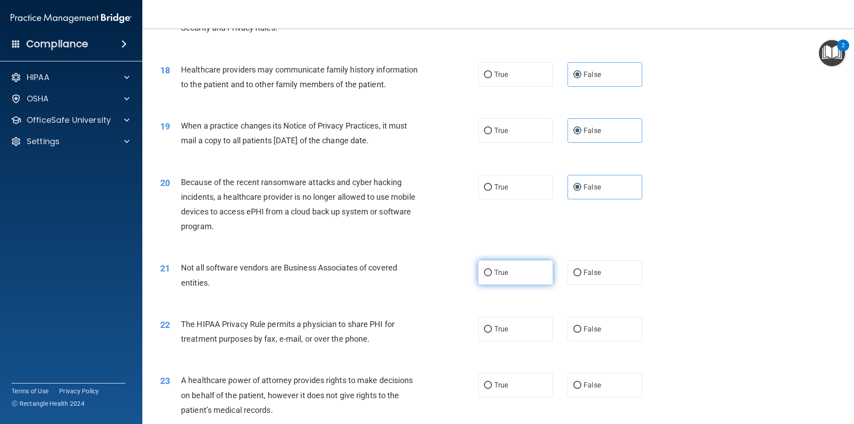
click at [523, 278] on label "True" at bounding box center [515, 272] width 75 height 24
click at [492, 276] on input "True" at bounding box center [488, 273] width 8 height 7
radio input "true"
drag, startPoint x: 524, startPoint y: 328, endPoint x: 538, endPoint y: 330, distance: 14.4
click at [525, 327] on label "True" at bounding box center [515, 329] width 75 height 24
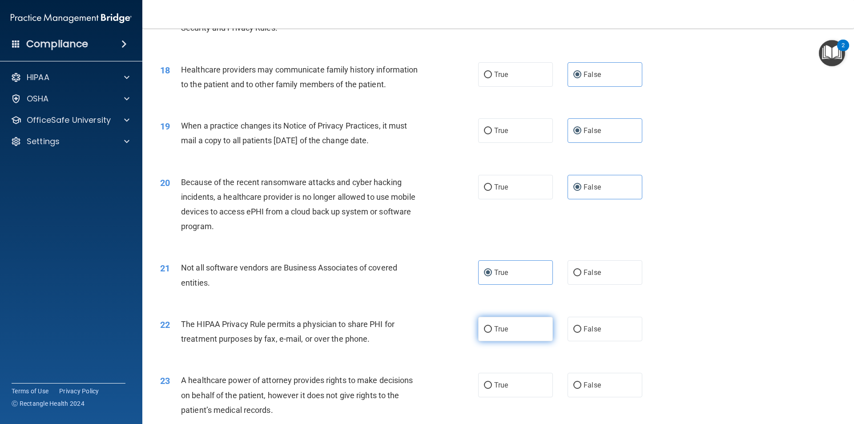
click at [492, 327] on input "True" at bounding box center [488, 329] width 8 height 7
radio input "true"
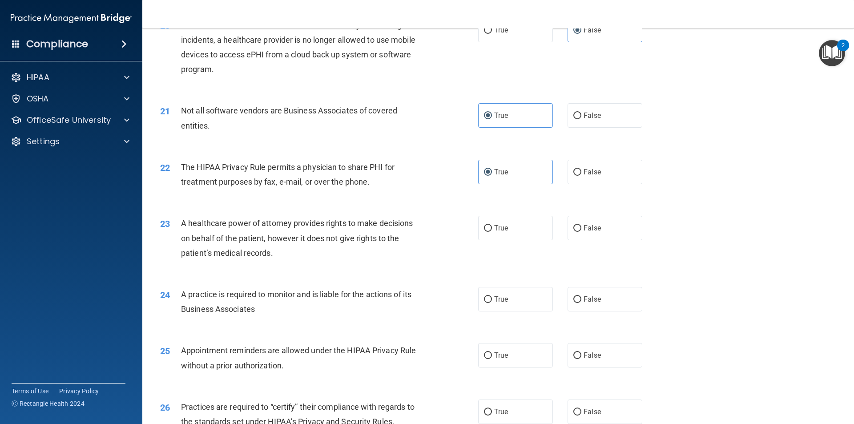
scroll to position [1335, 0]
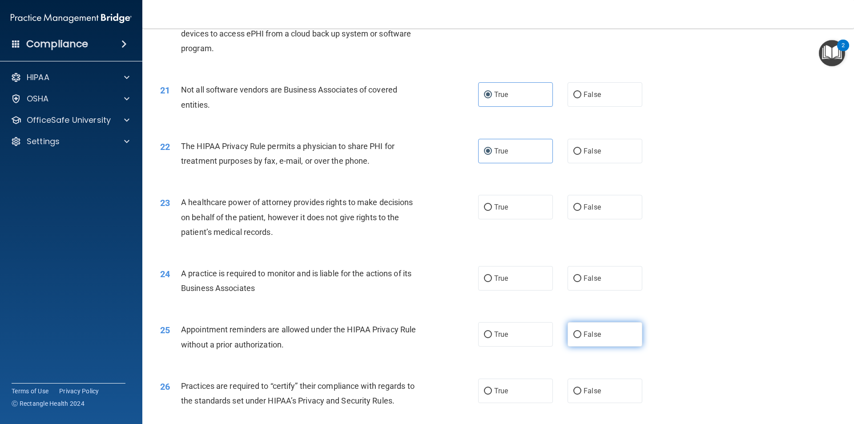
click at [584, 331] on span "False" at bounding box center [592, 334] width 17 height 8
click at [581, 331] on input "False" at bounding box center [577, 334] width 8 height 7
radio input "true"
click at [592, 280] on span "False" at bounding box center [592, 278] width 17 height 8
click at [581, 280] on input "False" at bounding box center [577, 278] width 8 height 7
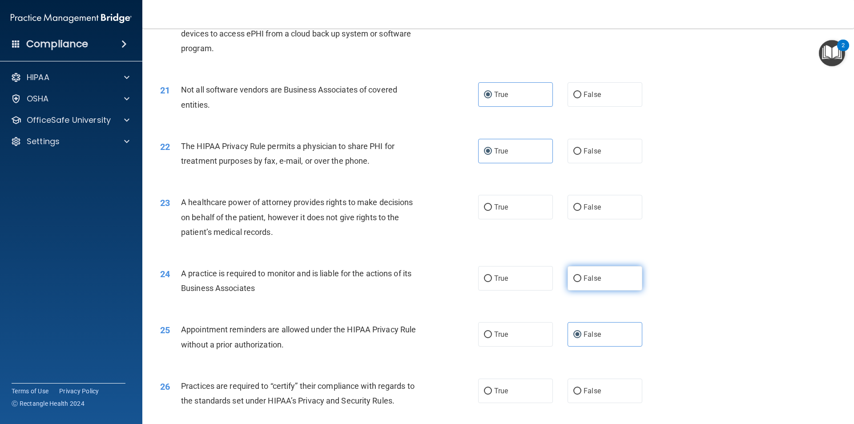
radio input "true"
drag, startPoint x: 608, startPoint y: 206, endPoint x: 610, endPoint y: 211, distance: 5.4
click at [609, 208] on label "False" at bounding box center [605, 207] width 75 height 24
click at [581, 208] on input "False" at bounding box center [577, 207] width 8 height 7
radio input "true"
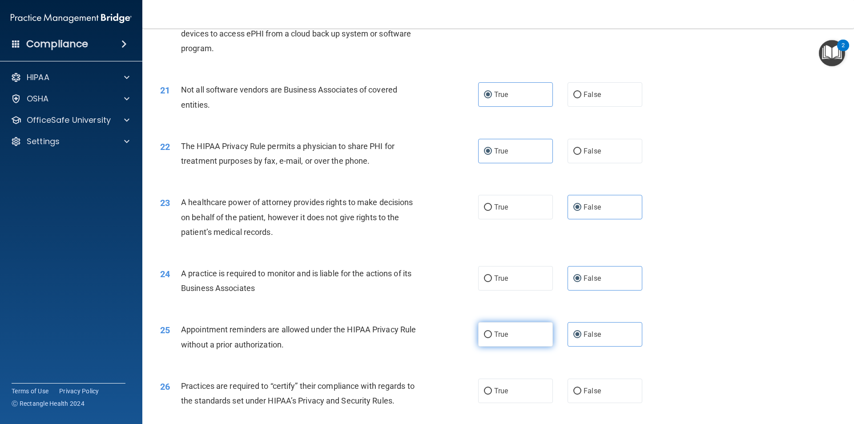
drag, startPoint x: 528, startPoint y: 327, endPoint x: 534, endPoint y: 330, distance: 6.8
click at [528, 327] on label "True" at bounding box center [515, 334] width 75 height 24
click at [492, 331] on input "True" at bounding box center [488, 334] width 8 height 7
radio input "true"
radio input "false"
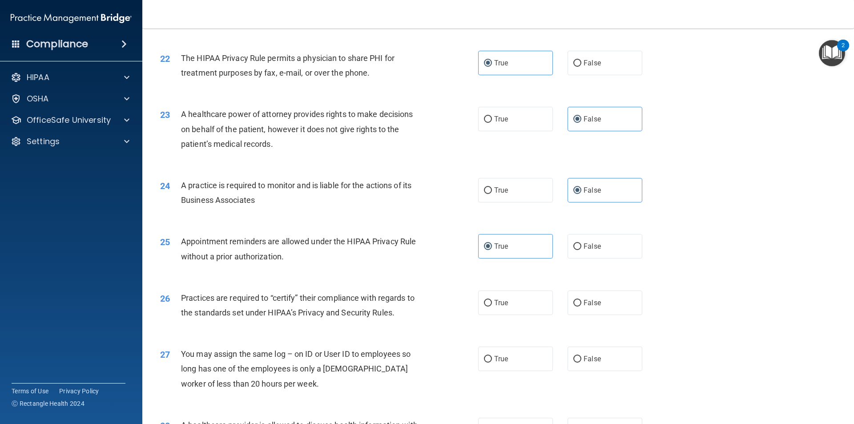
scroll to position [1424, 0]
click at [573, 302] on input "False" at bounding box center [577, 302] width 8 height 7
radio input "true"
drag, startPoint x: 595, startPoint y: 355, endPoint x: 598, endPoint y: 351, distance: 5.1
click at [594, 353] on label "False" at bounding box center [605, 358] width 75 height 24
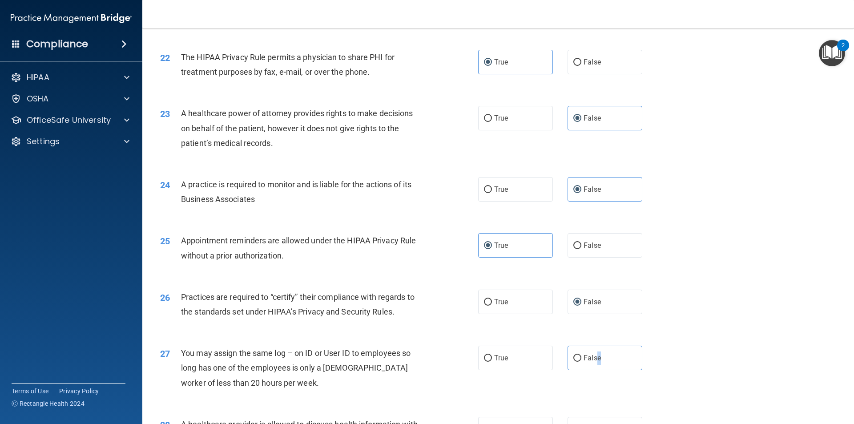
drag, startPoint x: 619, startPoint y: 353, endPoint x: 633, endPoint y: 344, distance: 16.7
click at [619, 354] on label "False" at bounding box center [605, 358] width 75 height 24
click at [581, 355] on input "False" at bounding box center [577, 358] width 8 height 7
radio input "true"
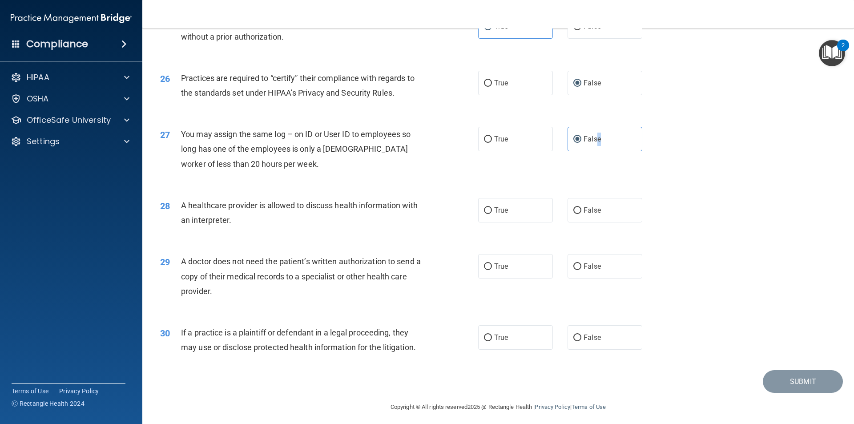
scroll to position [1647, 0]
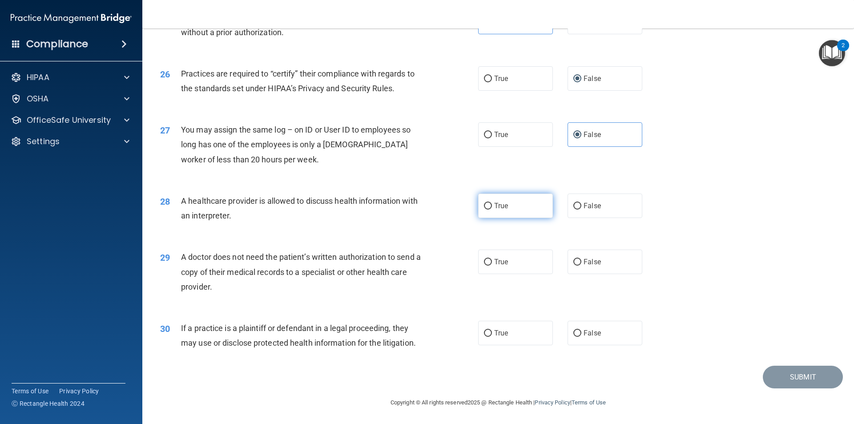
click at [543, 207] on label "True" at bounding box center [515, 206] width 75 height 24
click at [492, 207] on input "True" at bounding box center [488, 206] width 8 height 7
radio input "true"
click at [528, 261] on label "True" at bounding box center [515, 262] width 75 height 24
click at [492, 261] on input "True" at bounding box center [488, 262] width 8 height 7
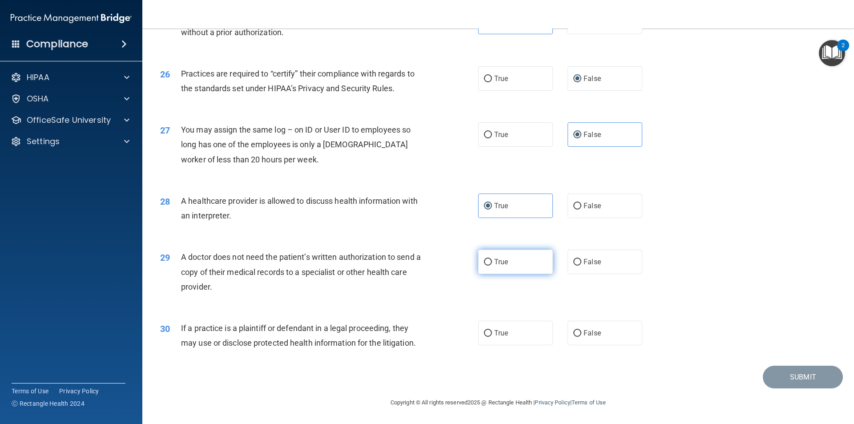
radio input "true"
drag, startPoint x: 532, startPoint y: 333, endPoint x: 542, endPoint y: 335, distance: 10.9
click at [532, 334] on label "True" at bounding box center [515, 333] width 75 height 24
click at [492, 334] on input "True" at bounding box center [488, 333] width 8 height 7
radio input "true"
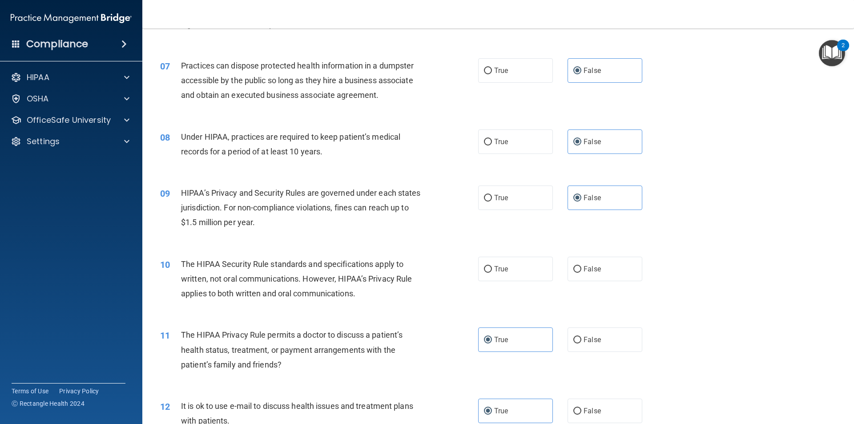
scroll to position [401, 0]
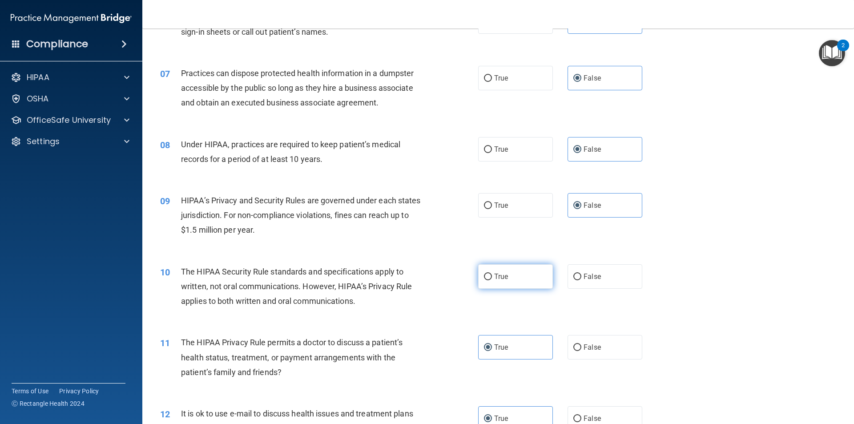
click at [491, 278] on label "True" at bounding box center [515, 276] width 75 height 24
click at [491, 278] on input "True" at bounding box center [488, 277] width 8 height 7
radio input "true"
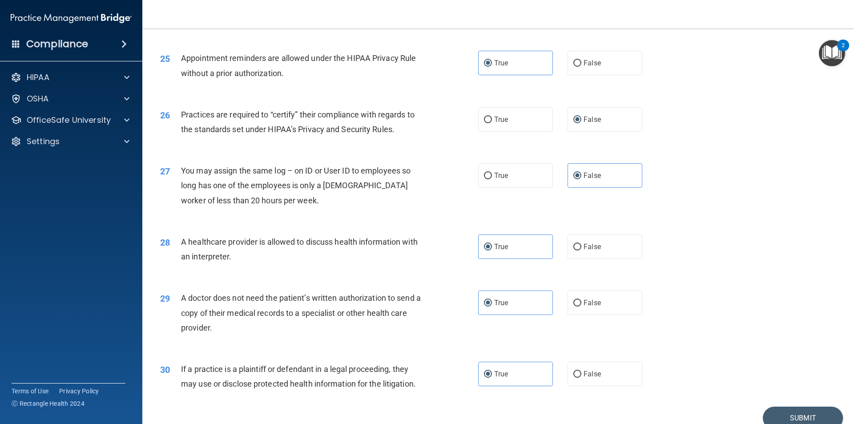
scroll to position [1647, 0]
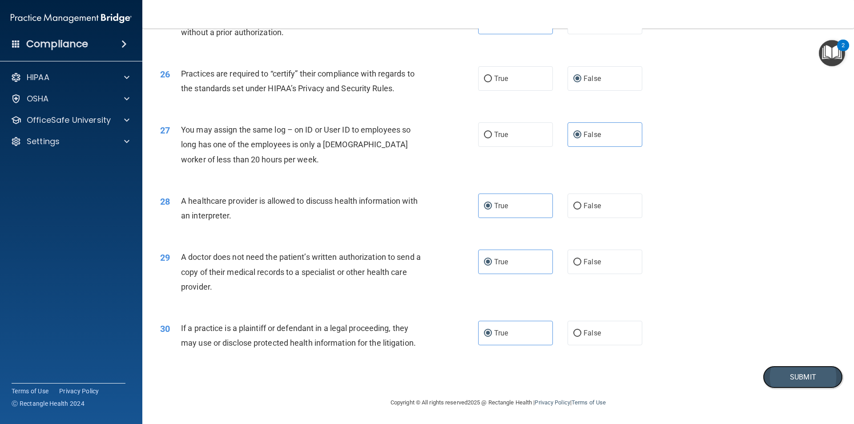
click at [812, 377] on button "Submit" at bounding box center [803, 377] width 80 height 23
click at [786, 376] on button "Submit" at bounding box center [803, 377] width 80 height 23
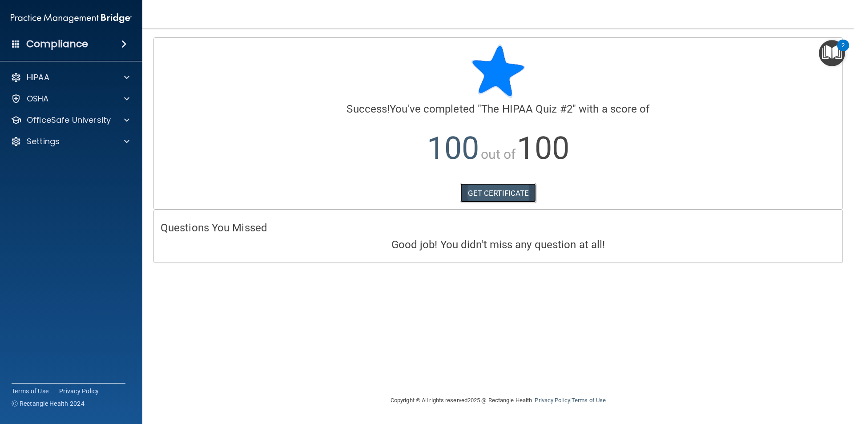
click at [502, 198] on link "GET CERTIFICATE" at bounding box center [498, 193] width 76 height 20
click at [53, 116] on p "OfficeSafe University" at bounding box center [69, 120] width 84 height 11
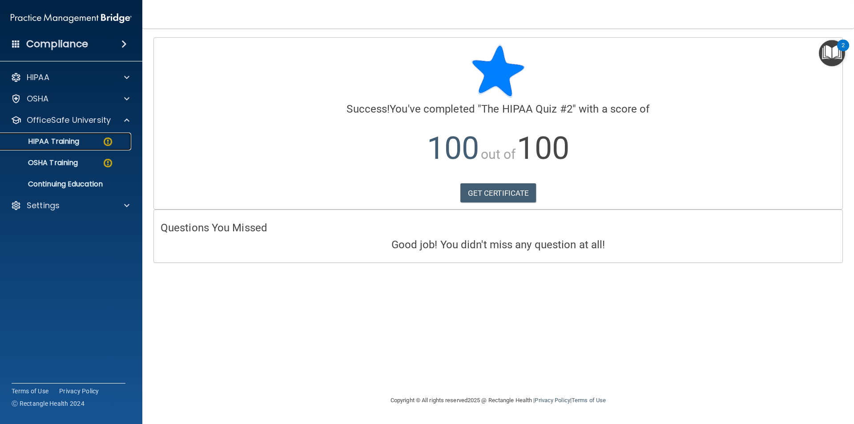
click at [61, 141] on p "HIPAA Training" at bounding box center [42, 141] width 73 height 9
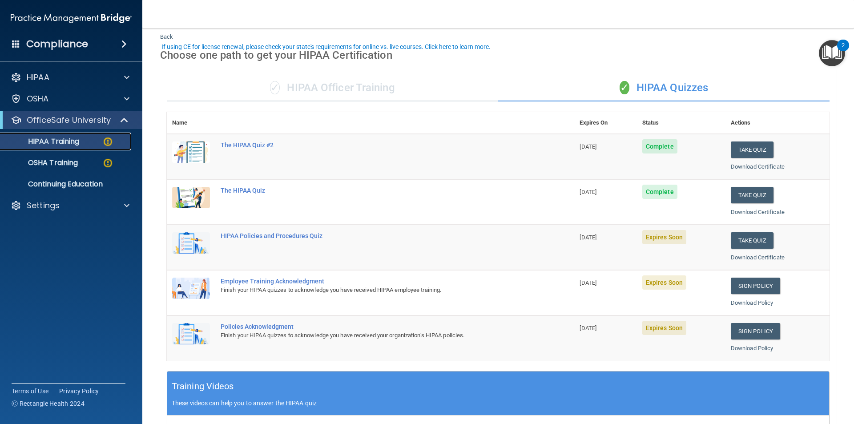
scroll to position [44, 0]
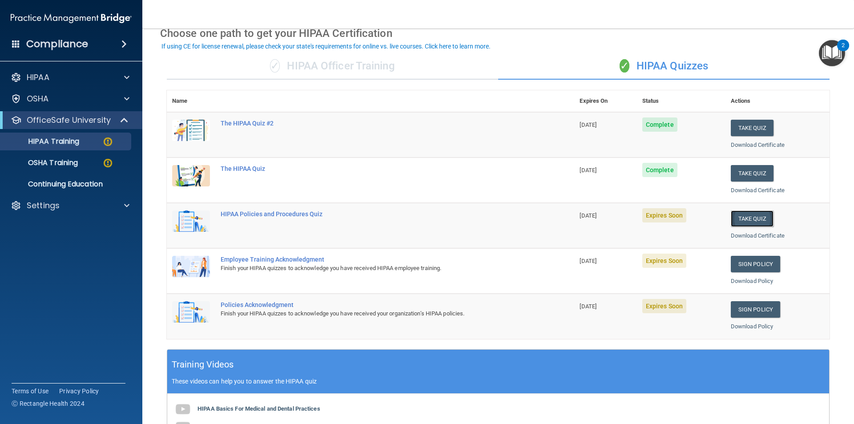
click at [741, 224] on button "Take Quiz" at bounding box center [752, 218] width 43 height 16
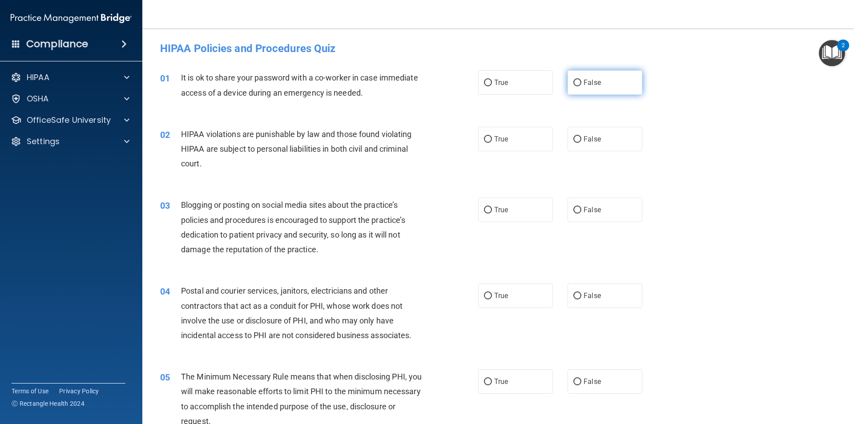
click at [585, 86] on span "False" at bounding box center [592, 82] width 17 height 8
click at [581, 86] on input "False" at bounding box center [577, 83] width 8 height 7
radio input "true"
click at [526, 135] on label "True" at bounding box center [515, 139] width 75 height 24
click at [492, 136] on input "True" at bounding box center [488, 139] width 8 height 7
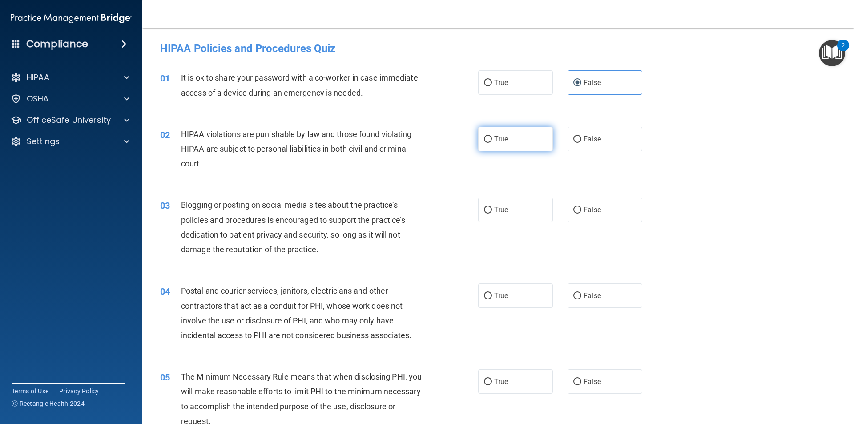
radio input "true"
click at [594, 208] on span "False" at bounding box center [592, 210] width 17 height 8
click at [581, 208] on input "False" at bounding box center [577, 210] width 8 height 7
radio input "true"
click at [509, 296] on label "True" at bounding box center [515, 295] width 75 height 24
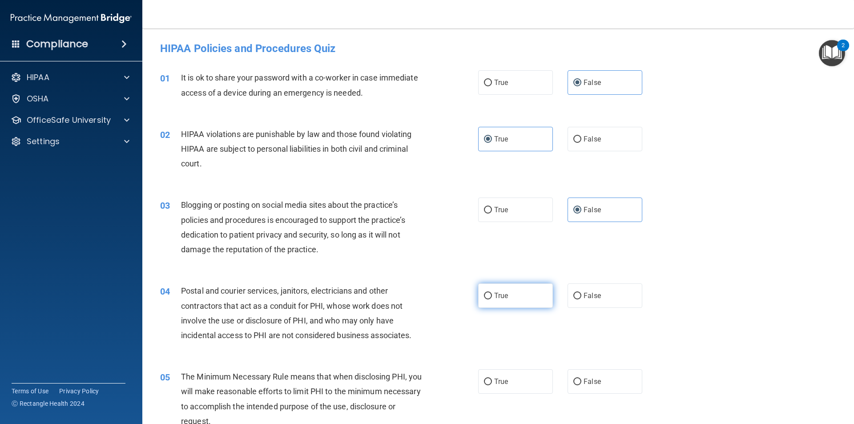
click at [492, 296] on input "True" at bounding box center [488, 296] width 8 height 7
radio input "true"
click at [517, 381] on label "True" at bounding box center [515, 381] width 75 height 24
click at [492, 381] on input "True" at bounding box center [488, 382] width 8 height 7
radio input "true"
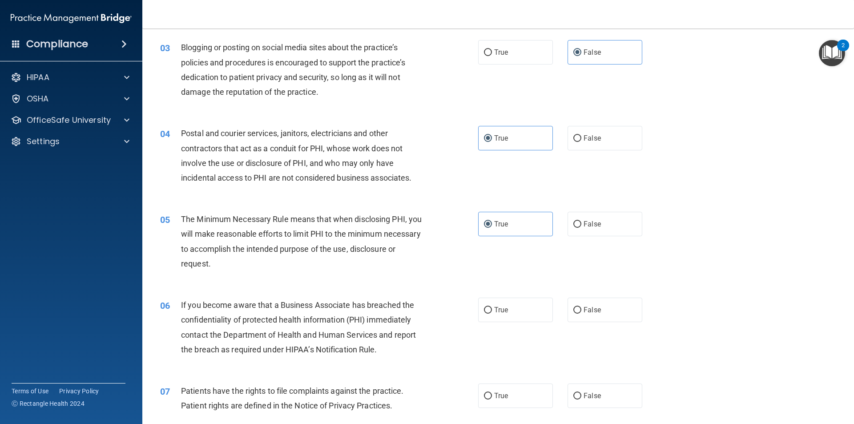
scroll to position [178, 0]
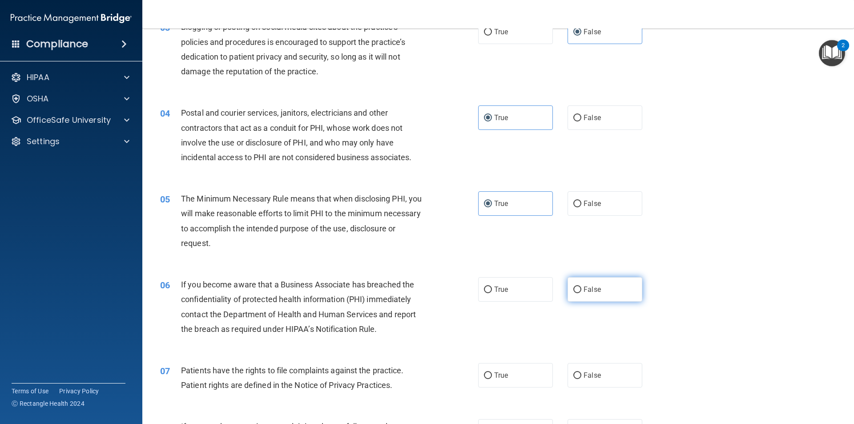
click at [598, 289] on label "False" at bounding box center [605, 289] width 75 height 24
click at [581, 289] on input "False" at bounding box center [577, 290] width 8 height 7
radio input "true"
click at [529, 374] on label "True" at bounding box center [515, 375] width 75 height 24
click at [492, 374] on input "True" at bounding box center [488, 375] width 8 height 7
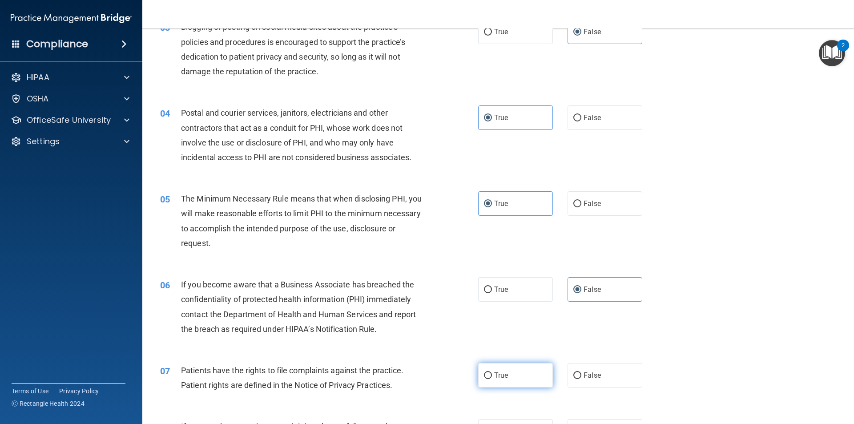
radio input "true"
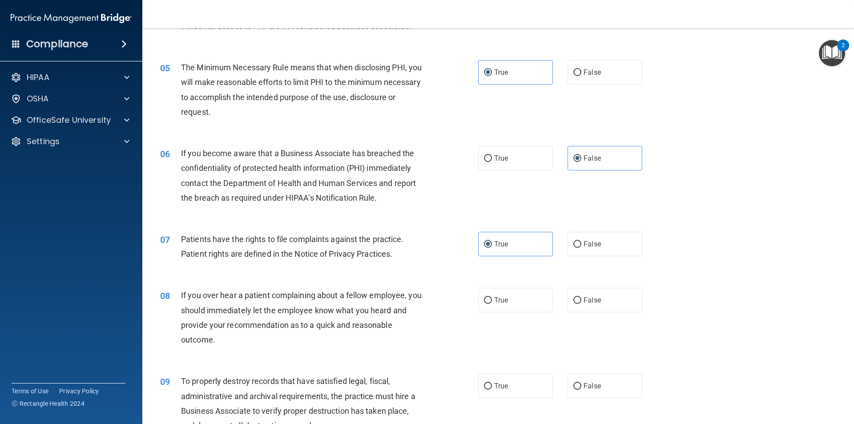
scroll to position [356, 0]
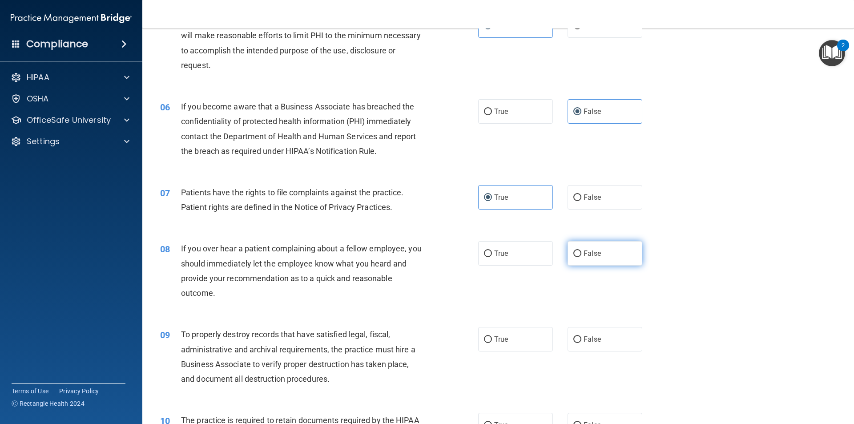
click at [588, 256] on span "False" at bounding box center [592, 253] width 17 height 8
click at [581, 256] on input "False" at bounding box center [577, 253] width 8 height 7
radio input "true"
click at [594, 337] on span "False" at bounding box center [592, 339] width 17 height 8
click at [581, 337] on input "False" at bounding box center [577, 339] width 8 height 7
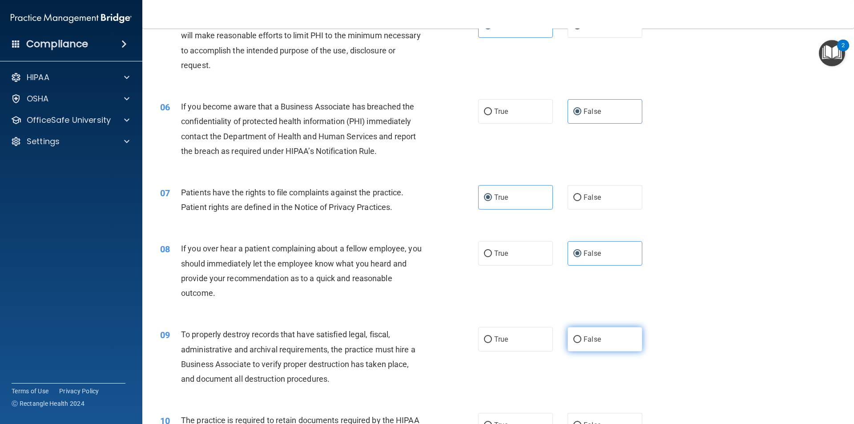
radio input "true"
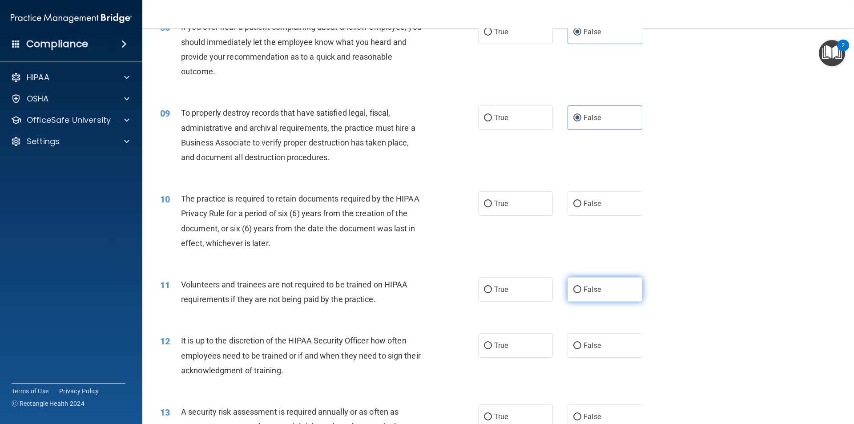
scroll to position [578, 0]
click at [504, 206] on span "True" at bounding box center [501, 202] width 14 height 8
click at [492, 206] on input "True" at bounding box center [488, 203] width 8 height 7
radio input "true"
click at [588, 291] on span "False" at bounding box center [592, 288] width 17 height 8
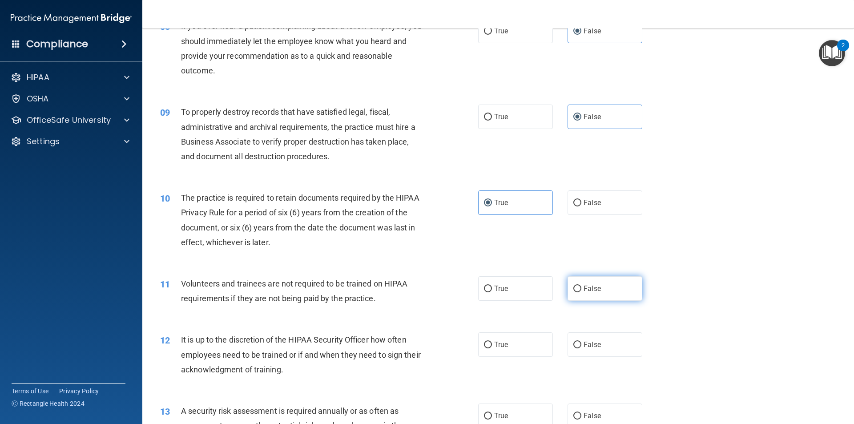
click at [581, 291] on input "False" at bounding box center [577, 289] width 8 height 7
radio input "true"
click at [589, 339] on label "False" at bounding box center [605, 344] width 75 height 24
click at [581, 342] on input "False" at bounding box center [577, 345] width 8 height 7
radio input "true"
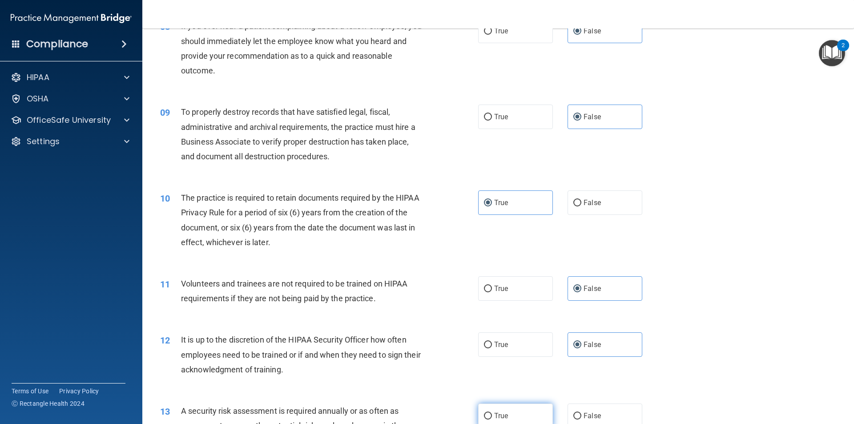
drag, startPoint x: 527, startPoint y: 405, endPoint x: 532, endPoint y: 404, distance: 5.0
click at [528, 406] on label "True" at bounding box center [515, 416] width 75 height 24
click at [492, 413] on input "True" at bounding box center [488, 416] width 8 height 7
radio input "true"
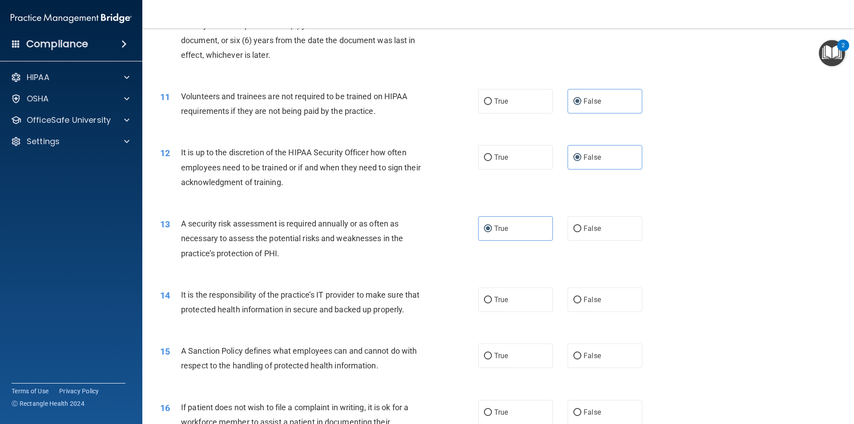
scroll to position [801, 0]
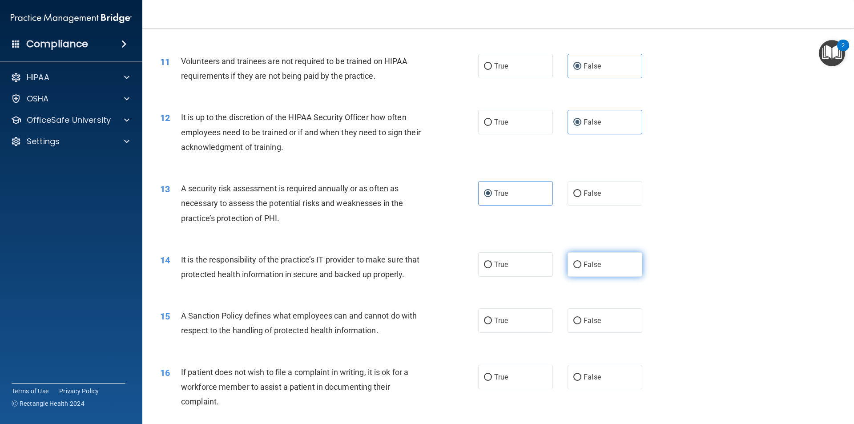
click at [597, 260] on label "False" at bounding box center [605, 264] width 75 height 24
click at [581, 262] on input "False" at bounding box center [577, 265] width 8 height 7
radio input "true"
click at [608, 333] on label "False" at bounding box center [605, 320] width 75 height 24
click at [581, 324] on input "False" at bounding box center [577, 321] width 8 height 7
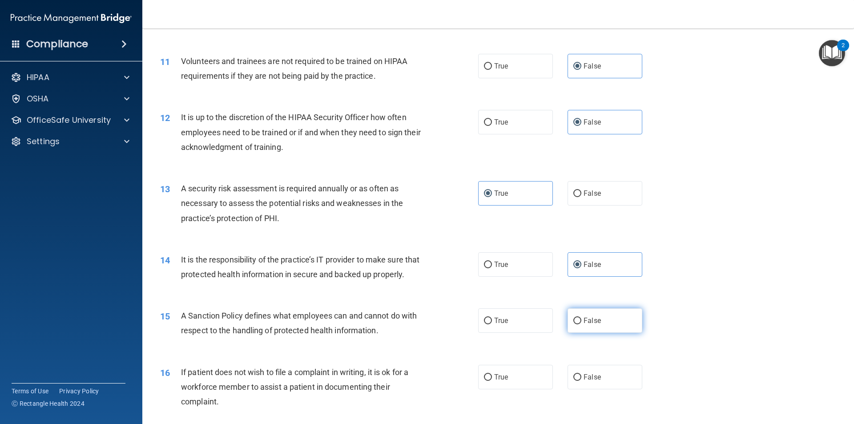
radio input "true"
click at [538, 383] on label "True" at bounding box center [515, 377] width 75 height 24
click at [492, 381] on input "True" at bounding box center [488, 377] width 8 height 7
radio input "true"
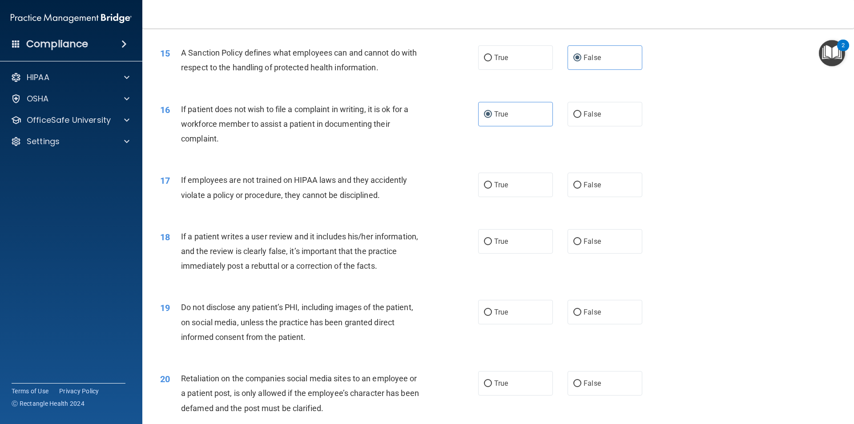
scroll to position [1068, 0]
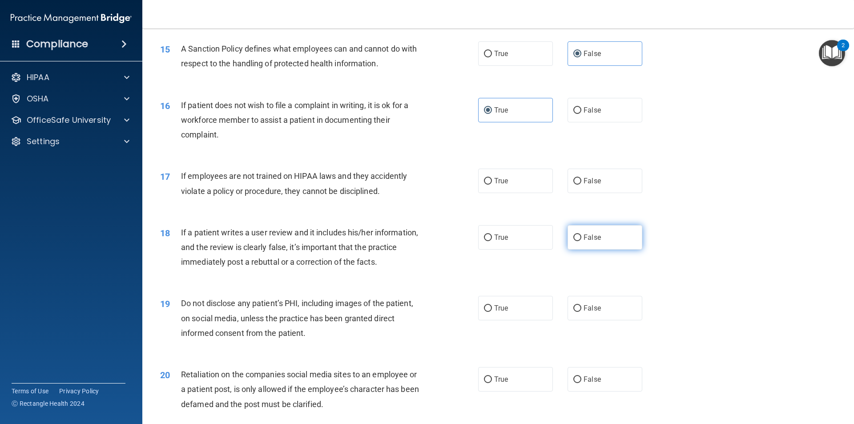
click at [584, 242] on span "False" at bounding box center [592, 237] width 17 height 8
click at [581, 241] on input "False" at bounding box center [577, 237] width 8 height 7
radio input "true"
click at [594, 193] on label "False" at bounding box center [605, 181] width 75 height 24
click at [581, 185] on input "False" at bounding box center [577, 181] width 8 height 7
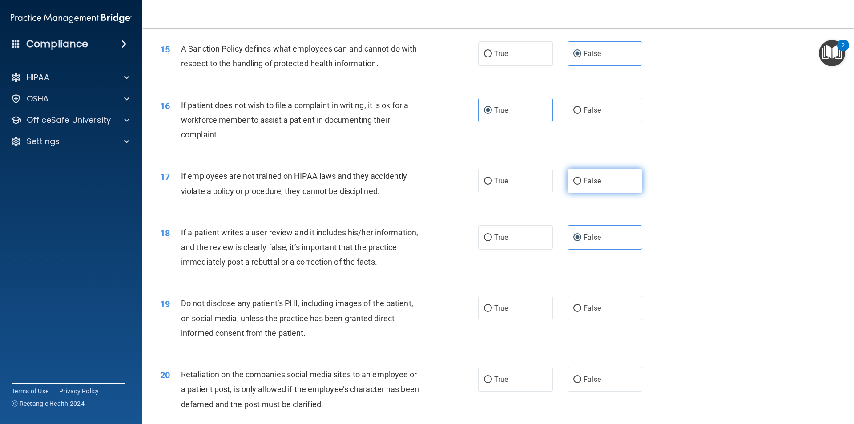
radio input "true"
click at [508, 320] on label "True" at bounding box center [515, 308] width 75 height 24
click at [492, 312] on input "True" at bounding box center [488, 308] width 8 height 7
radio input "true"
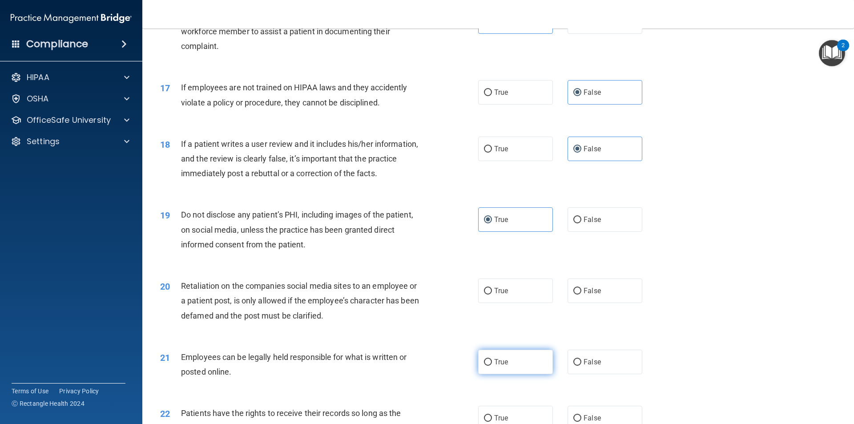
scroll to position [1157, 0]
click at [597, 303] on label "False" at bounding box center [605, 290] width 75 height 24
click at [581, 294] on input "False" at bounding box center [577, 290] width 8 height 7
radio input "true"
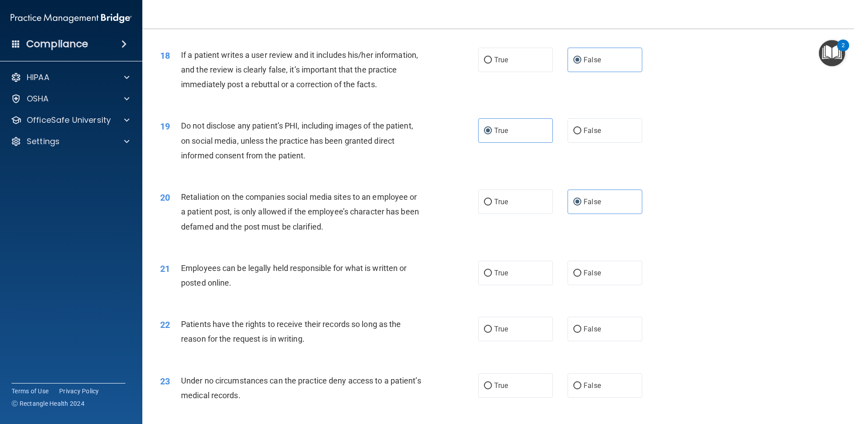
scroll to position [1246, 0]
click at [497, 282] on label "True" at bounding box center [515, 272] width 75 height 24
click at [492, 276] on input "True" at bounding box center [488, 273] width 8 height 7
radio input "true"
click at [595, 333] on span "False" at bounding box center [592, 328] width 17 height 8
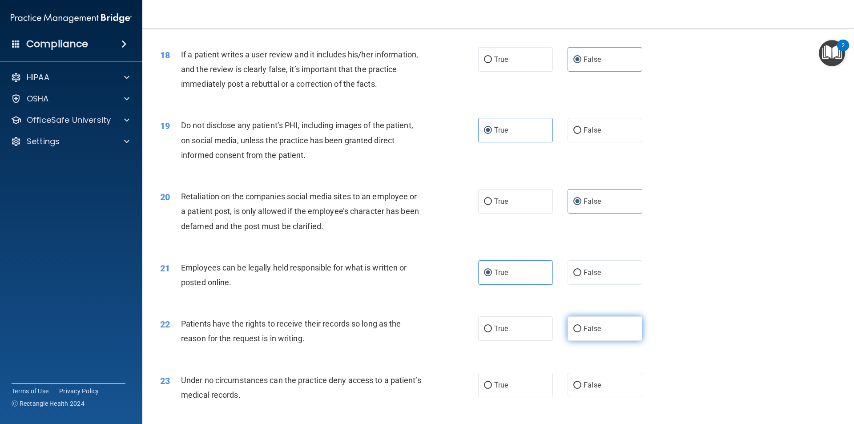
click at [581, 332] on input "False" at bounding box center [577, 329] width 8 height 7
radio input "true"
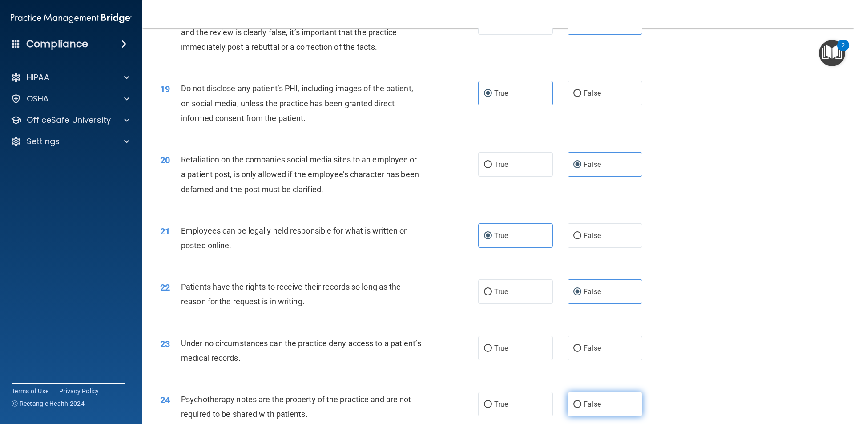
scroll to position [1379, 0]
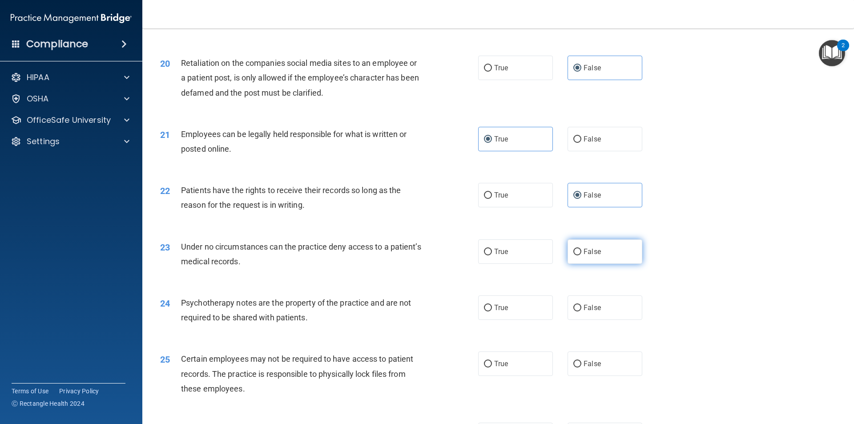
click at [591, 256] on span "False" at bounding box center [592, 251] width 17 height 8
click at [581, 255] on input "False" at bounding box center [577, 252] width 8 height 7
radio input "true"
click at [518, 319] on label "True" at bounding box center [515, 307] width 75 height 24
click at [492, 311] on input "True" at bounding box center [488, 308] width 8 height 7
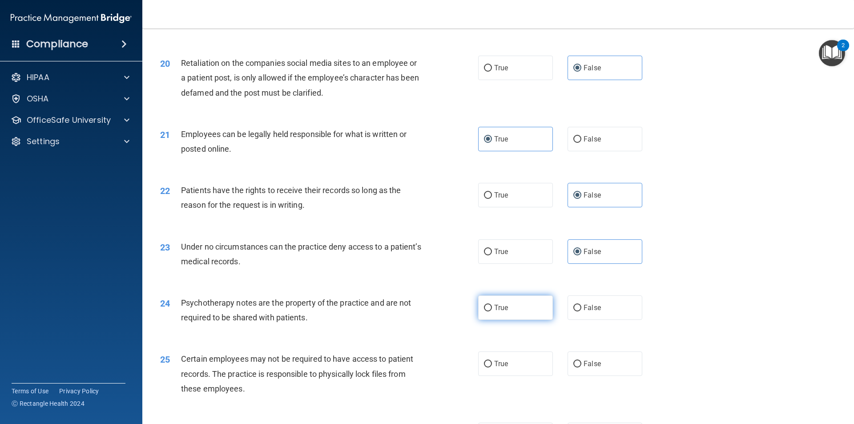
radio input "true"
click at [508, 376] on label "True" at bounding box center [515, 363] width 75 height 24
click at [492, 367] on input "True" at bounding box center [488, 364] width 8 height 7
radio input "true"
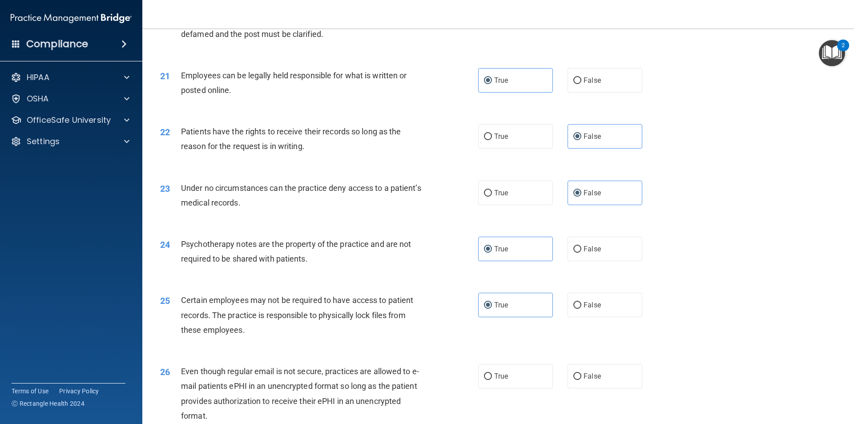
scroll to position [1468, 0]
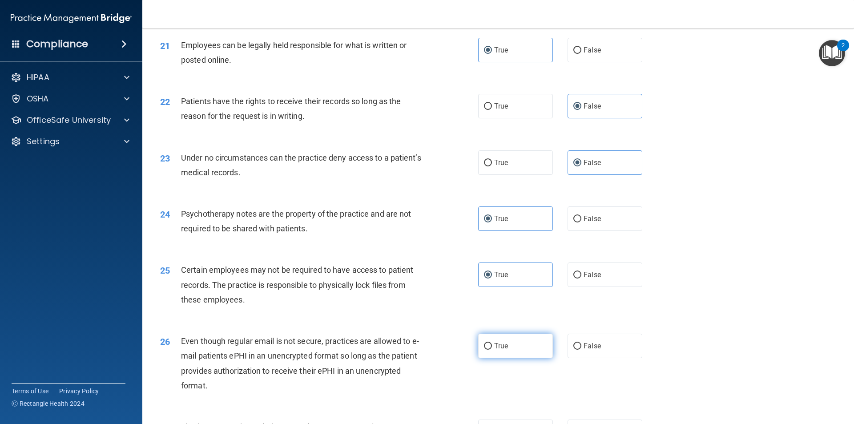
click at [511, 358] on label "True" at bounding box center [515, 346] width 75 height 24
click at [492, 350] on input "True" at bounding box center [488, 346] width 8 height 7
radio input "true"
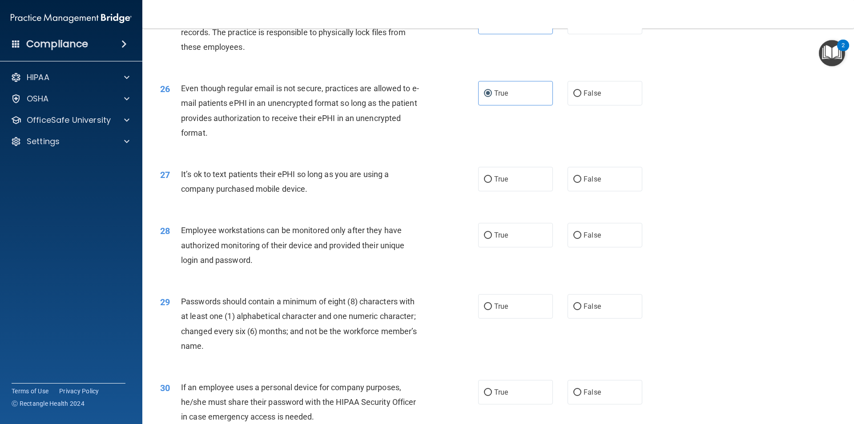
scroll to position [1735, 0]
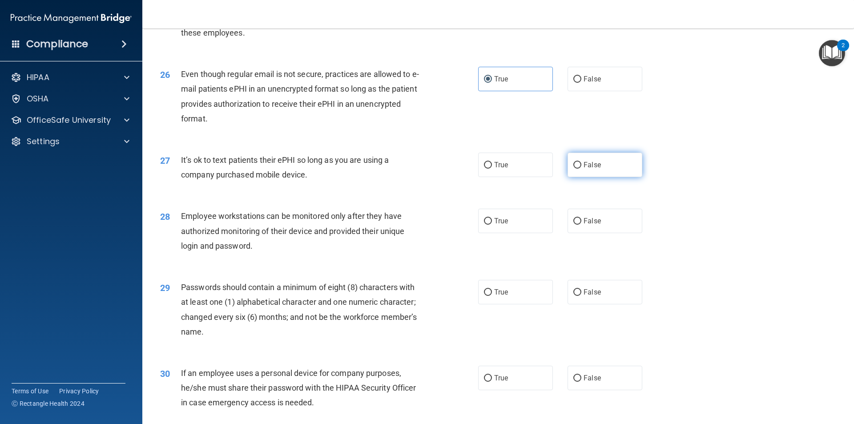
click at [595, 177] on label "False" at bounding box center [605, 165] width 75 height 24
click at [581, 169] on input "False" at bounding box center [577, 165] width 8 height 7
radio input "true"
click at [612, 233] on label "False" at bounding box center [605, 221] width 75 height 24
click at [581, 225] on input "False" at bounding box center [577, 221] width 8 height 7
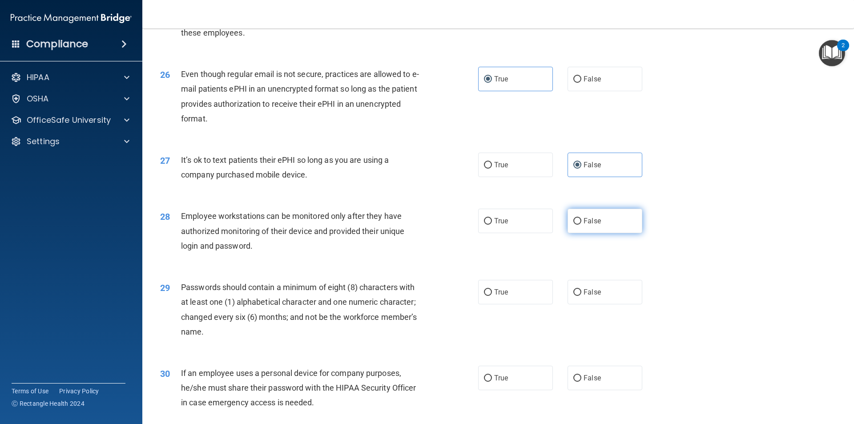
radio input "true"
click at [510, 304] on label "True" at bounding box center [515, 292] width 75 height 24
click at [492, 296] on input "True" at bounding box center [488, 292] width 8 height 7
radio input "true"
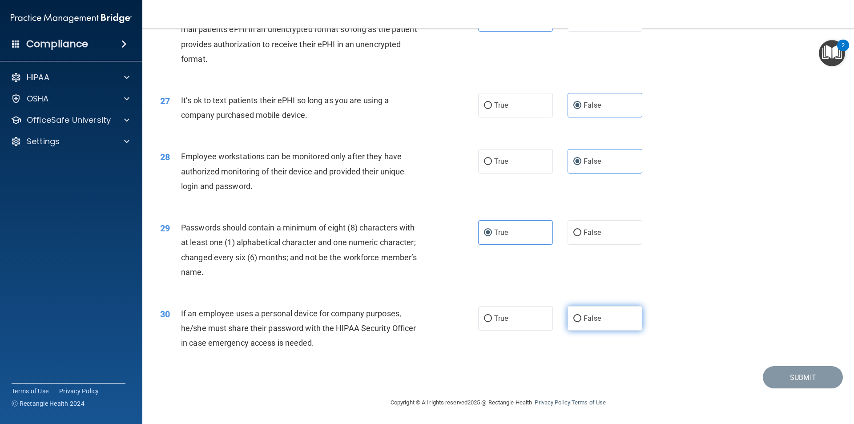
scroll to position [1809, 0]
click at [584, 319] on span "False" at bounding box center [592, 318] width 17 height 8
click at [581, 319] on input "False" at bounding box center [577, 318] width 8 height 7
radio input "true"
click at [795, 379] on button "Submit" at bounding box center [803, 377] width 80 height 23
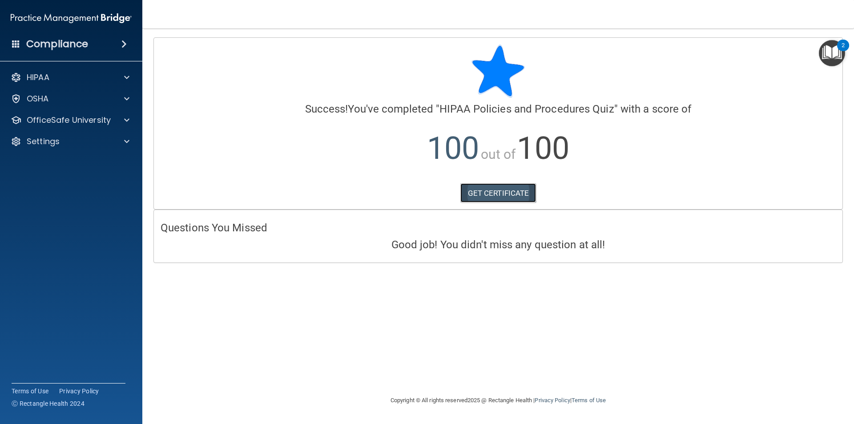
click at [474, 198] on link "GET CERTIFICATE" at bounding box center [498, 193] width 76 height 20
